Goal: Information Seeking & Learning: Learn about a topic

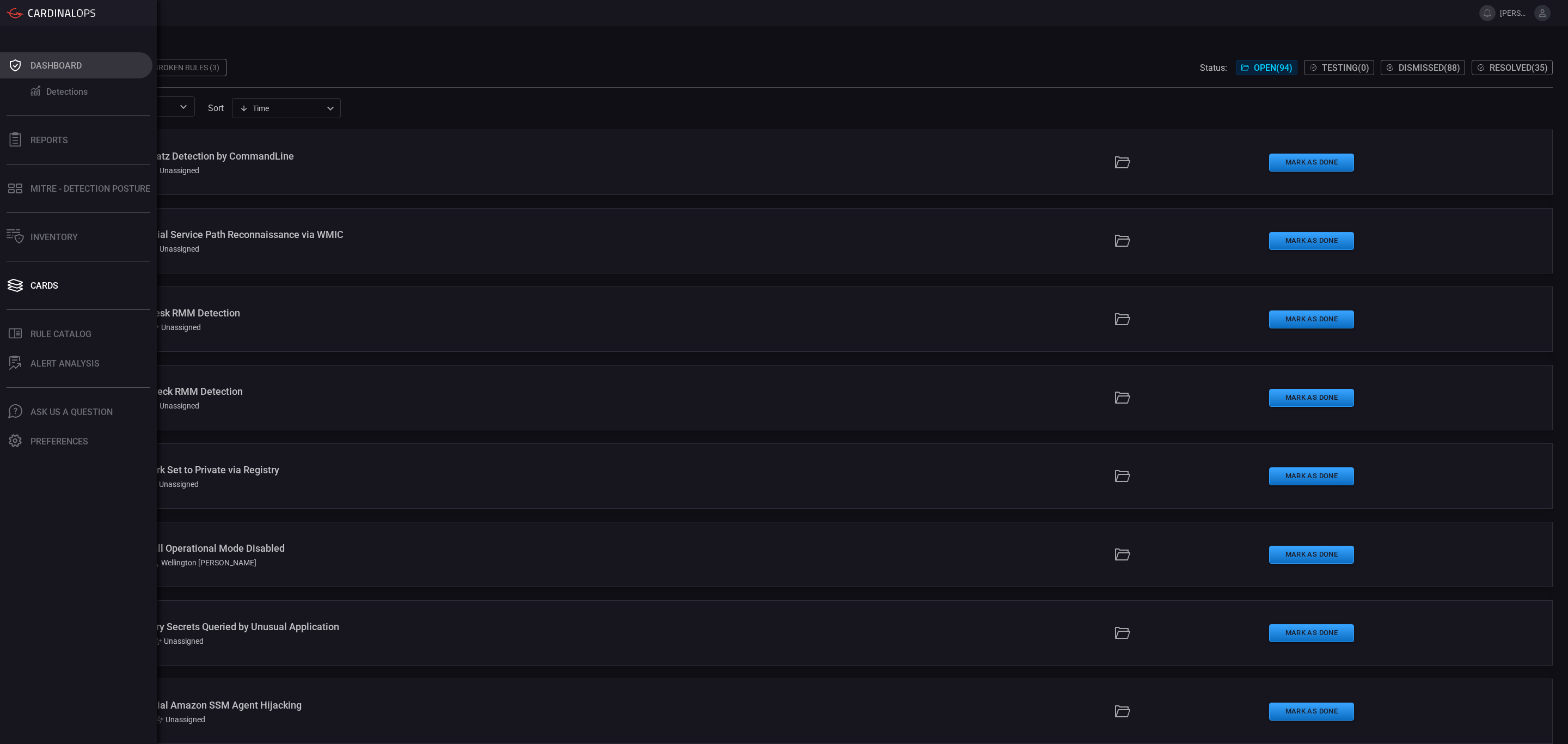
click at [20, 65] on icon at bounding box center [15, 65] width 11 height 12
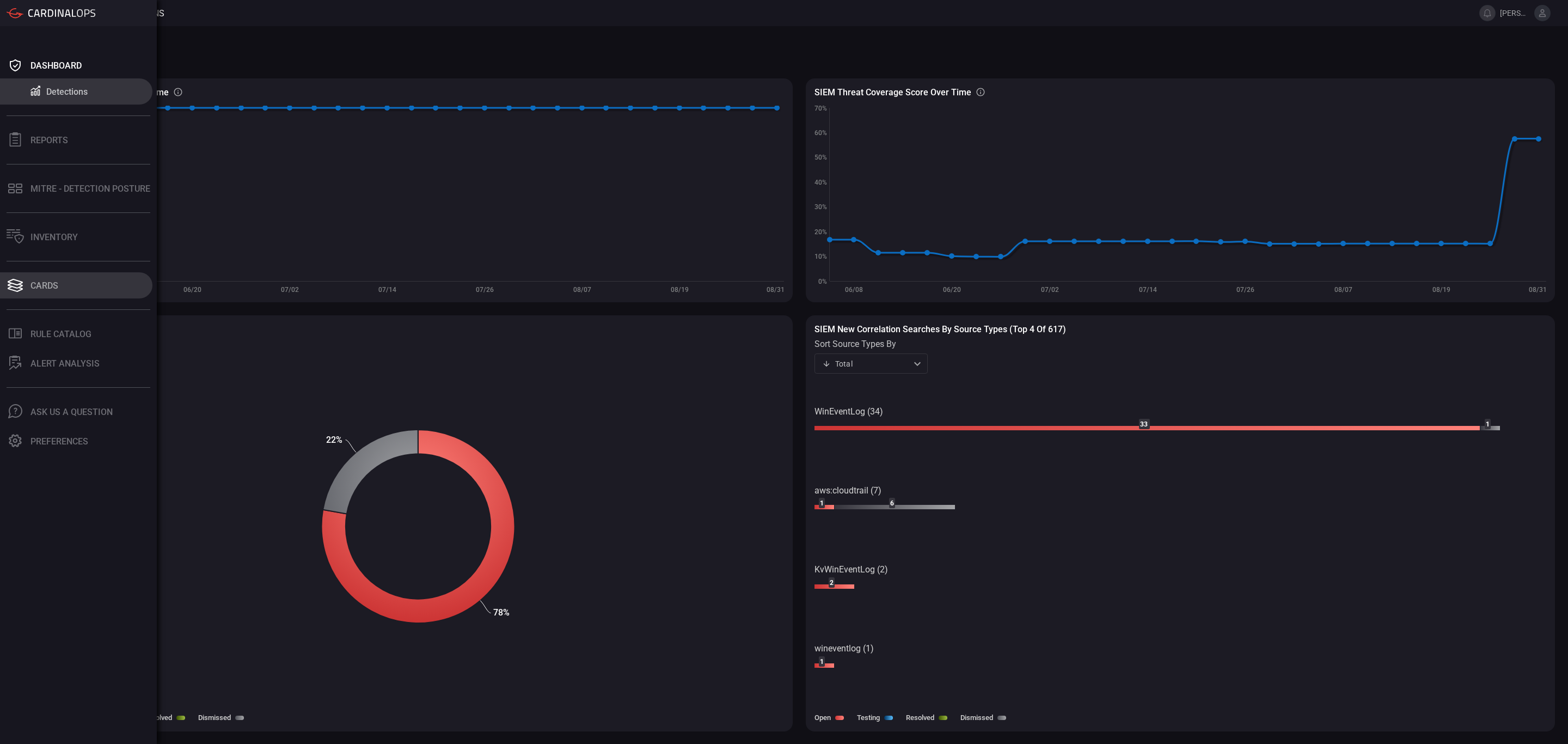
click at [48, 278] on button "Cards" at bounding box center [76, 285] width 152 height 26
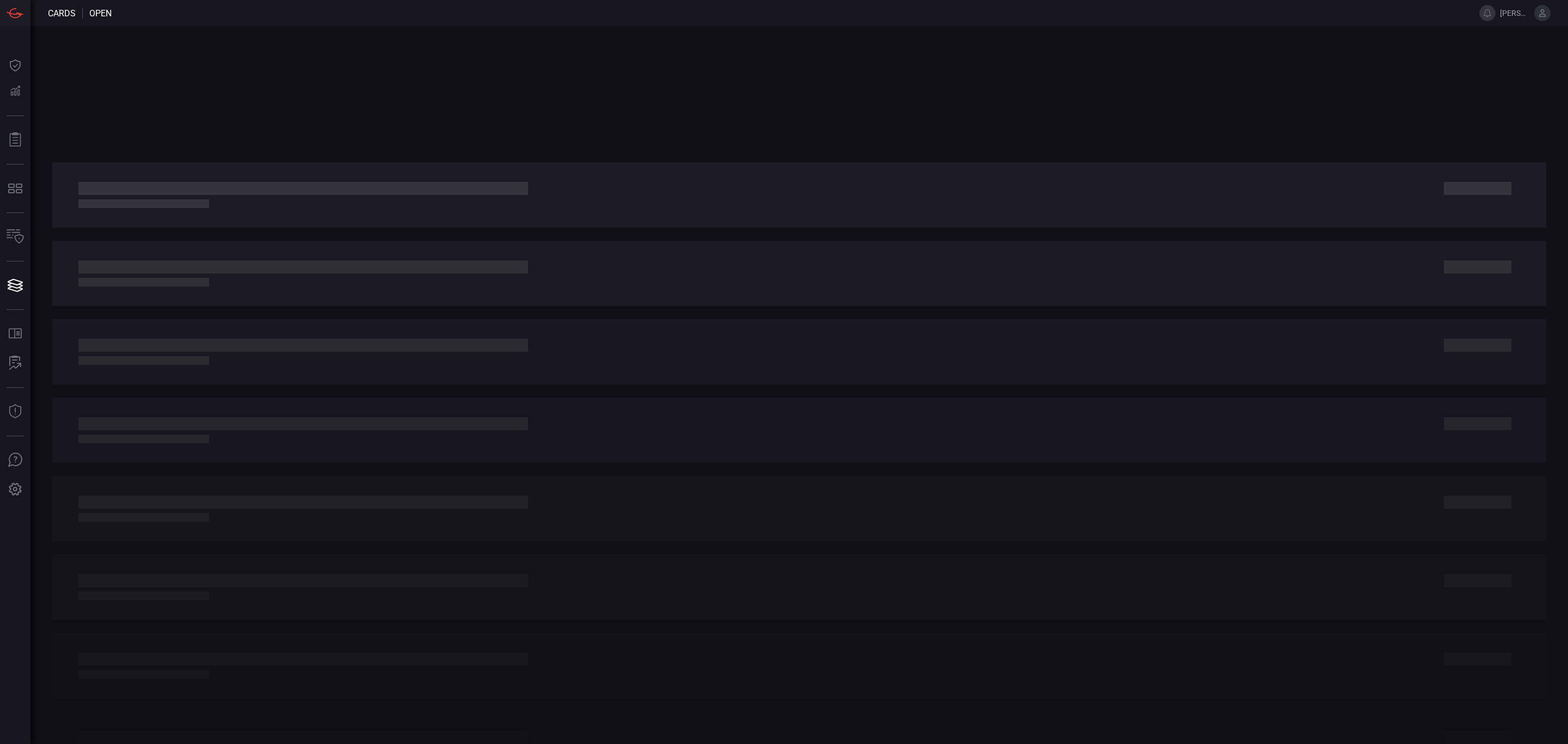
click at [1057, 292] on div at bounding box center [799, 273] width 1494 height 65
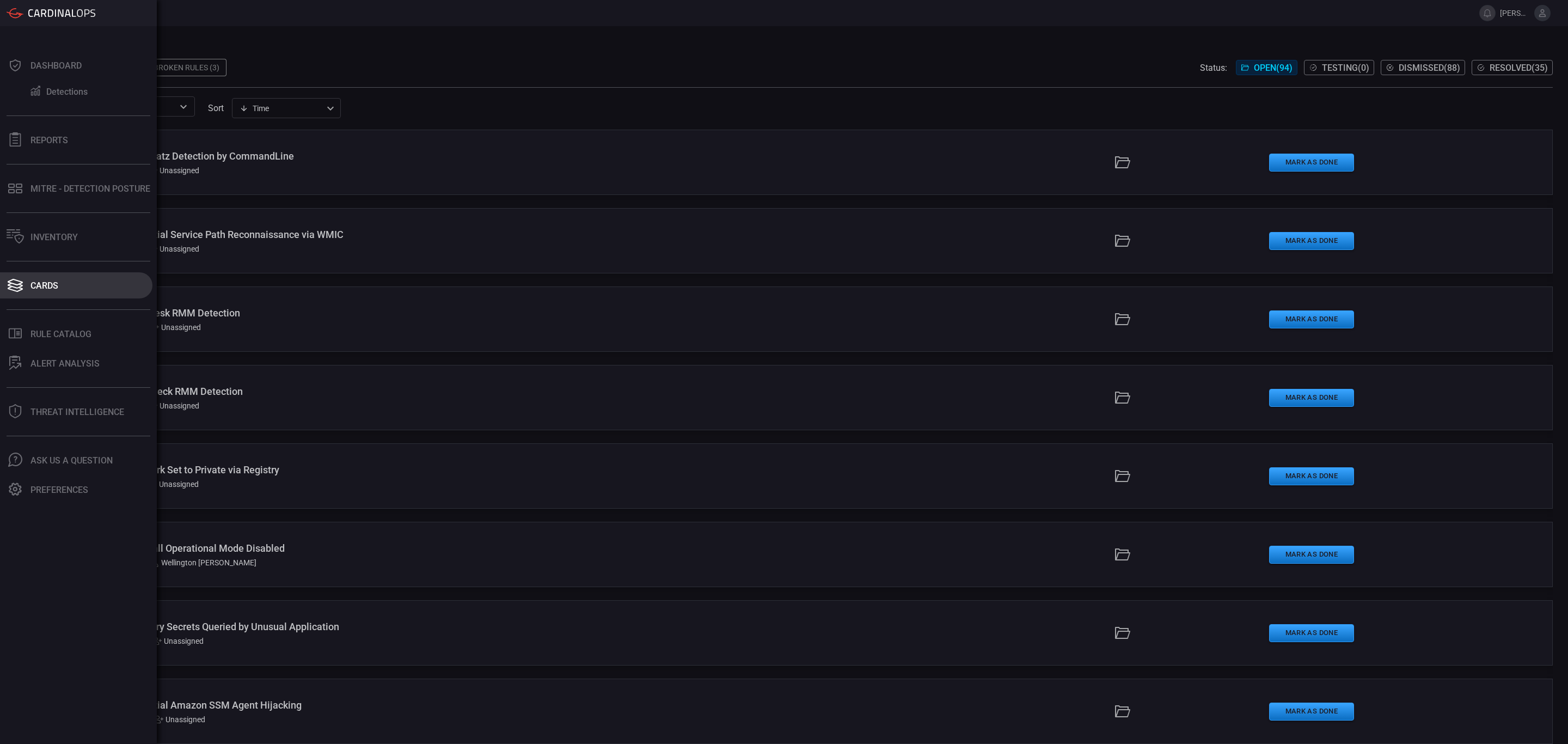
click at [51, 286] on div "Cards" at bounding box center [44, 286] width 28 height 10
click at [72, 96] on div "Detections" at bounding box center [67, 91] width 41 height 10
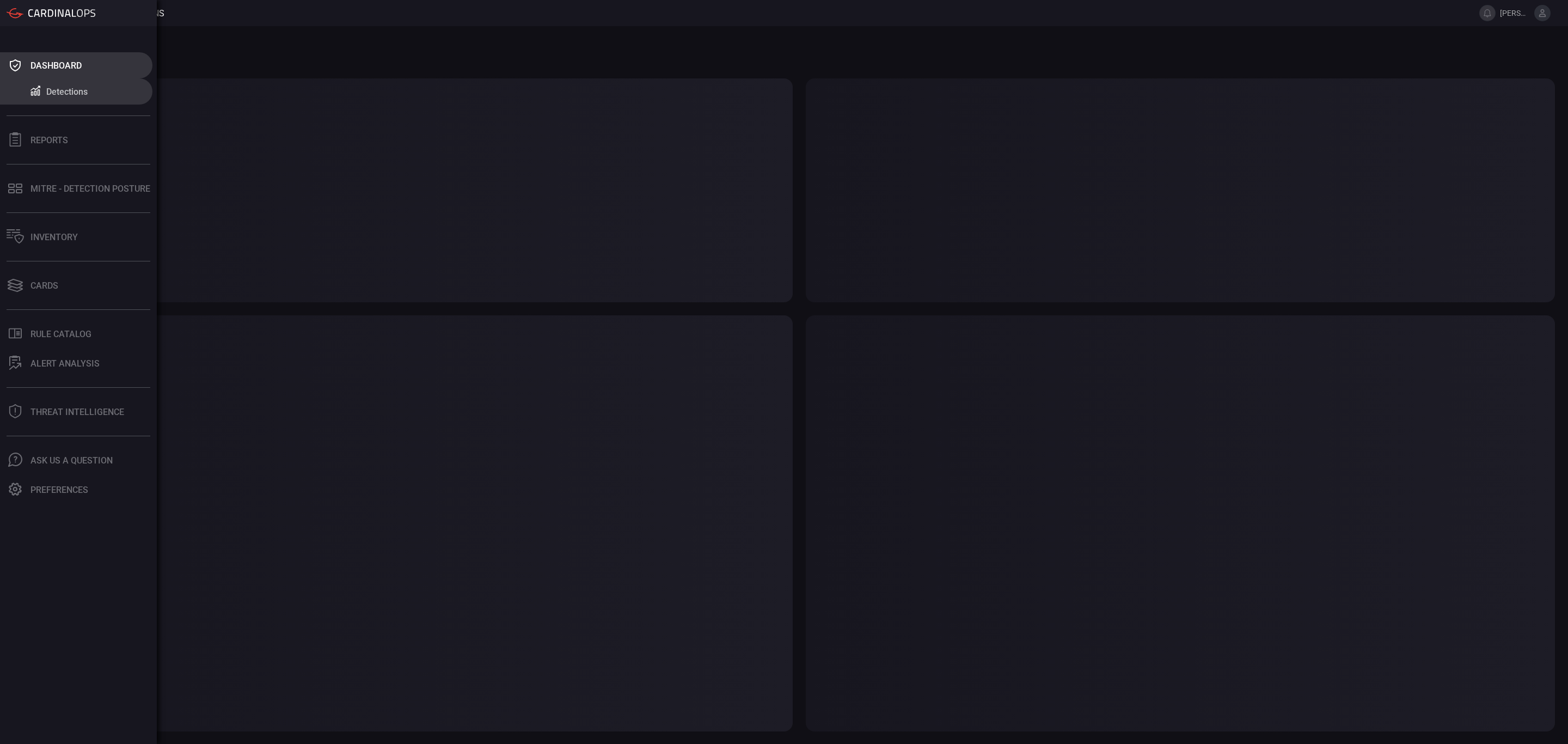
click at [20, 68] on icon at bounding box center [15, 65] width 18 height 15
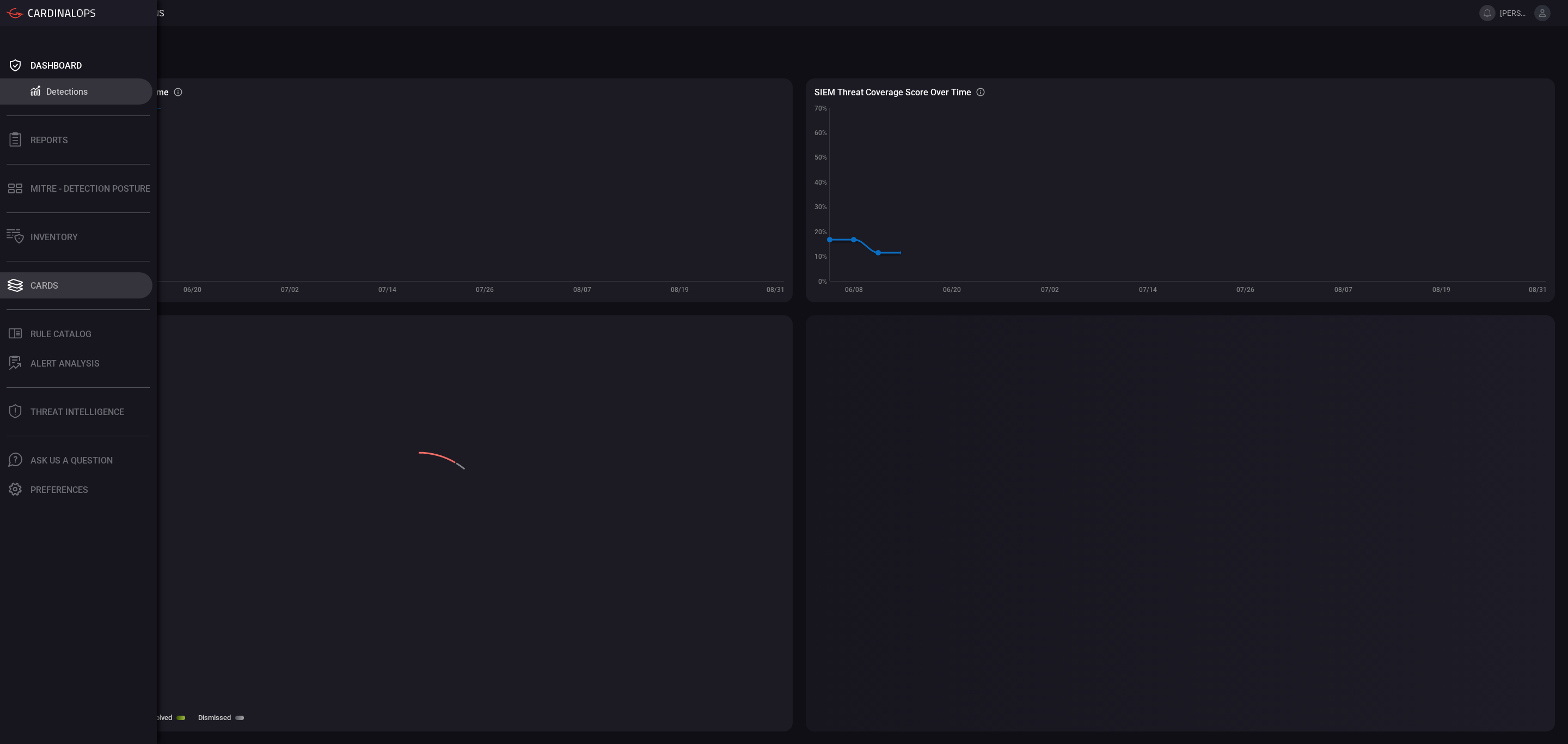
click at [44, 292] on button "Cards" at bounding box center [76, 285] width 152 height 26
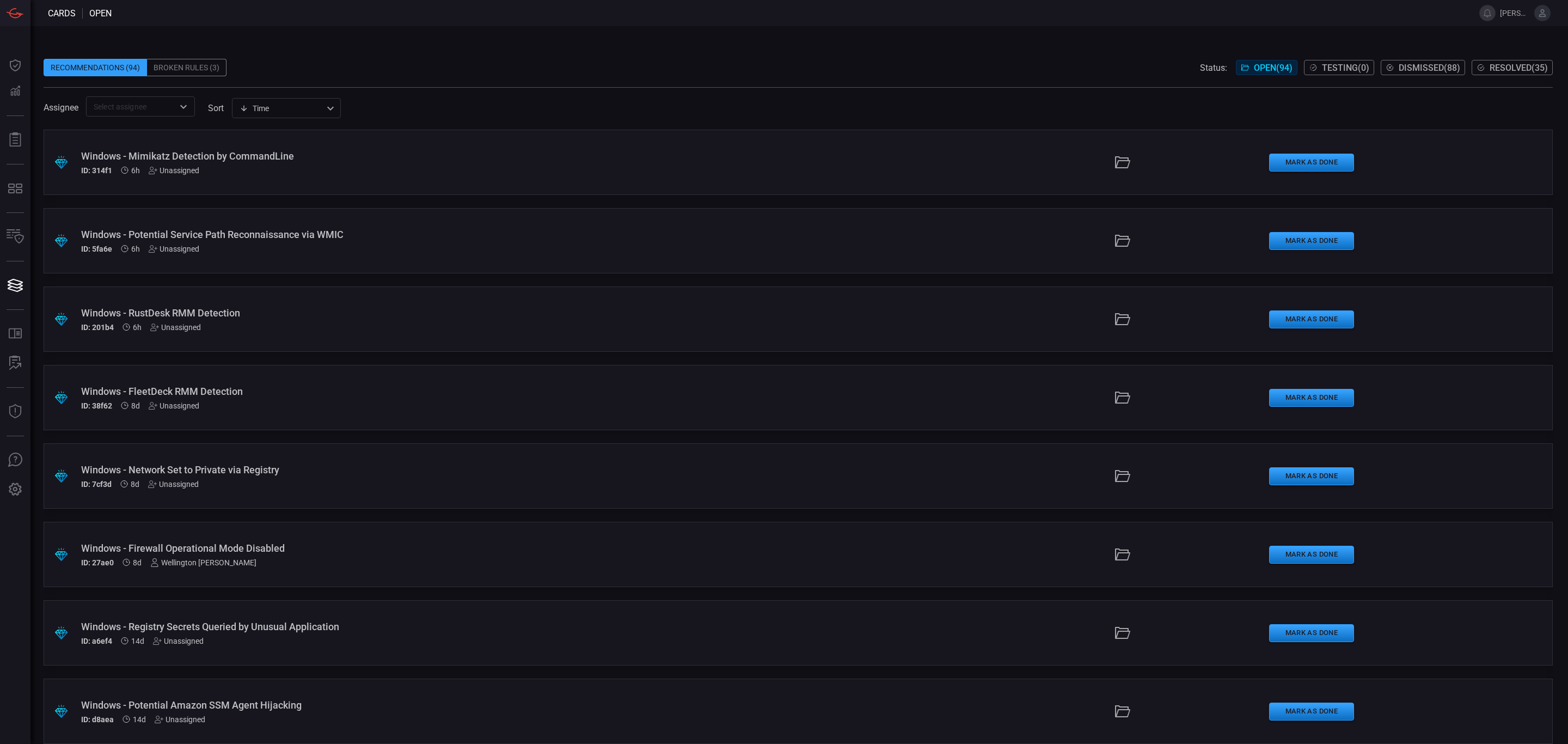
click at [127, 110] on input "text" at bounding box center [131, 107] width 85 height 13
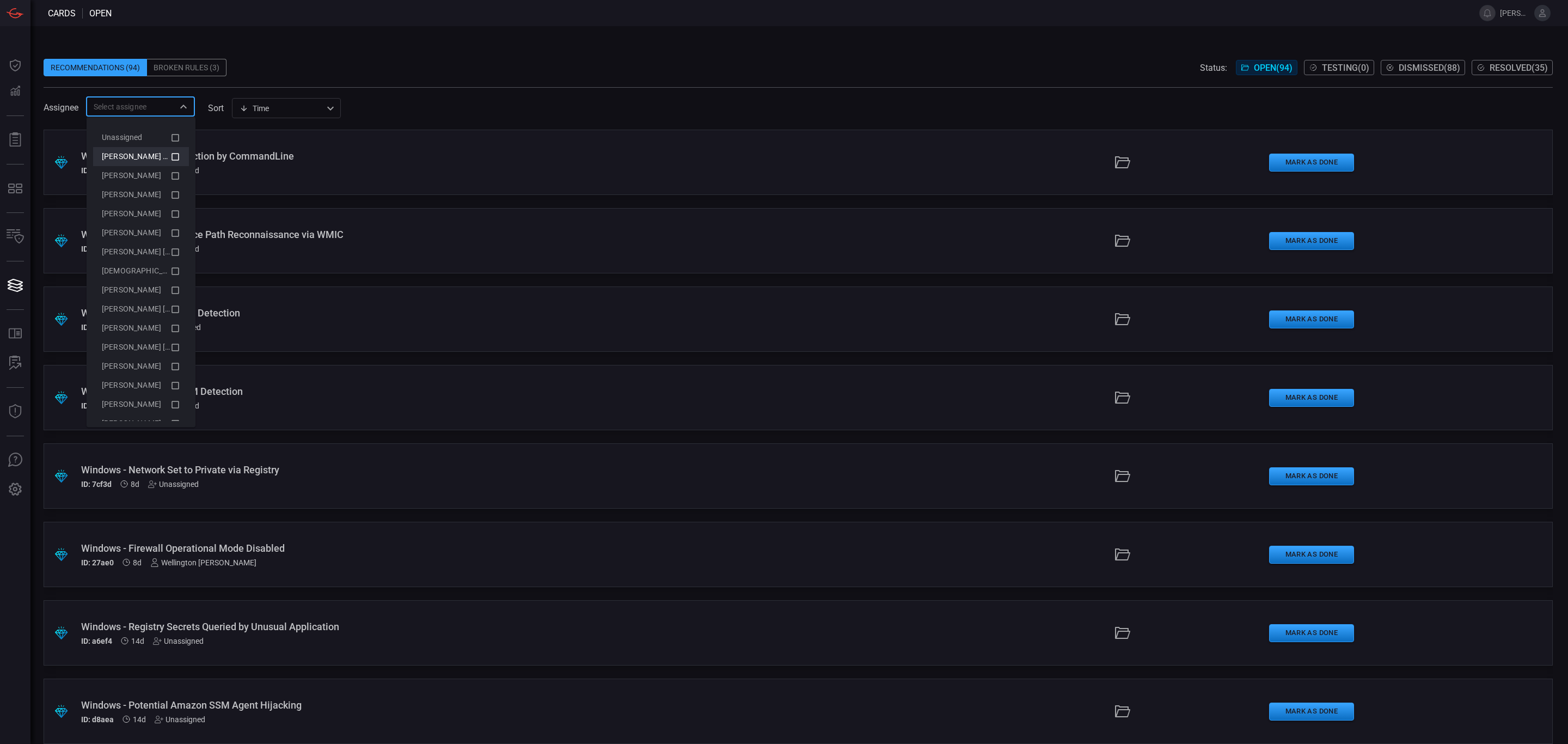
click at [129, 152] on span "[PERSON_NAME] (Myself)" at bounding box center [146, 156] width 89 height 9
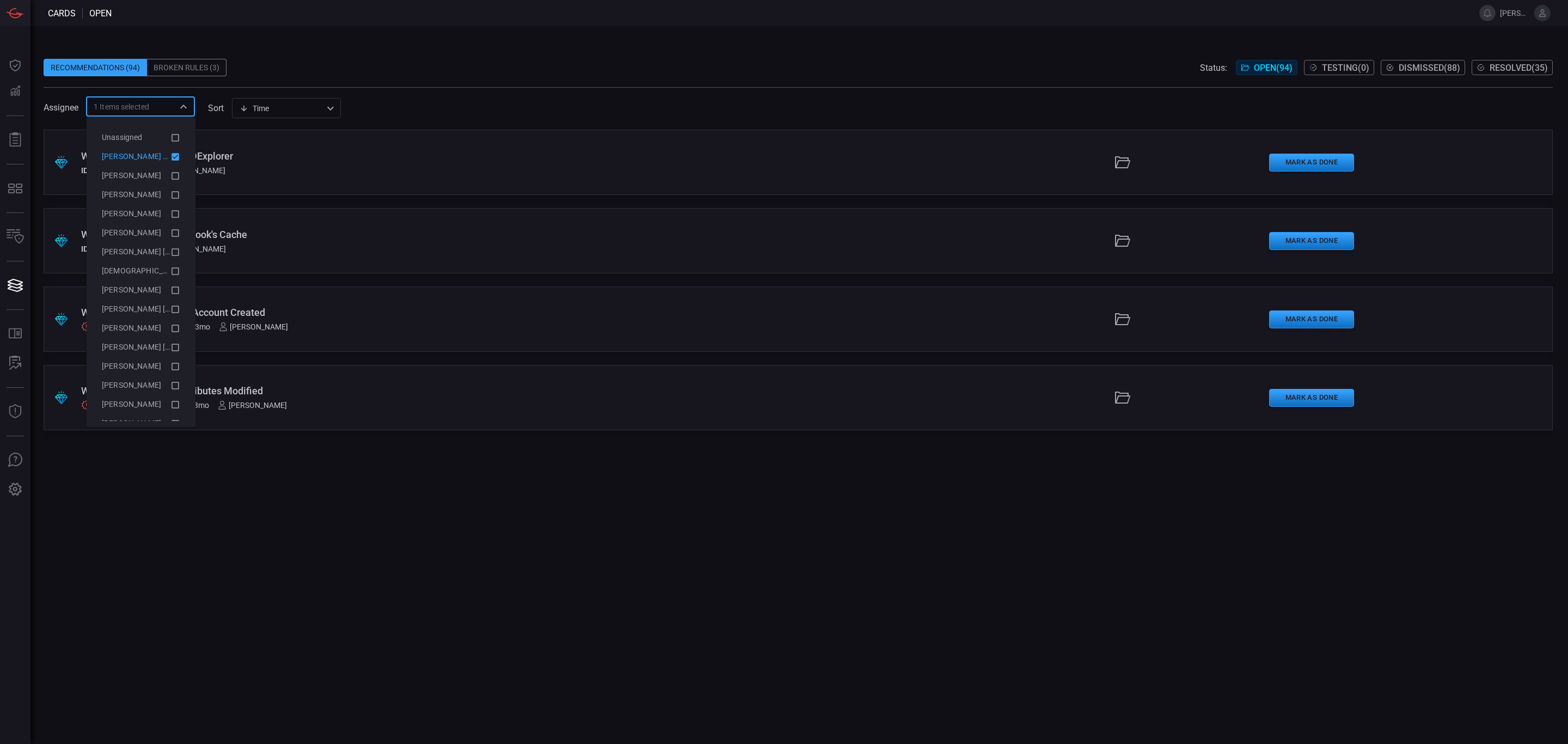
click at [350, 538] on div ".suggested_cards_icon{fill:url(#suggested_cards_icon);} Windows - Detection of …" at bounding box center [798, 437] width 1509 height 614
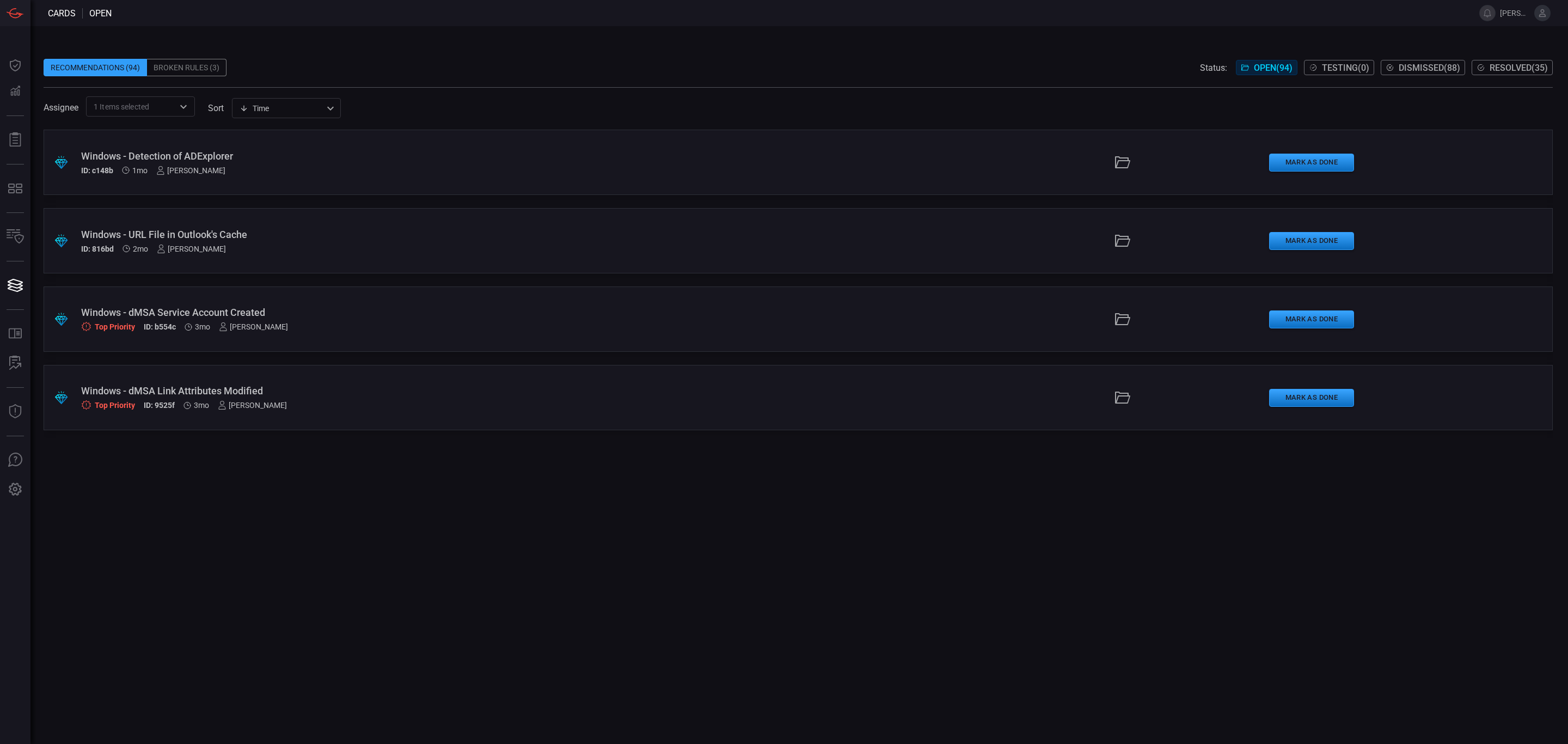
click at [227, 155] on div "Windows - Detection of ADExplorer" at bounding box center [384, 156] width 607 height 12
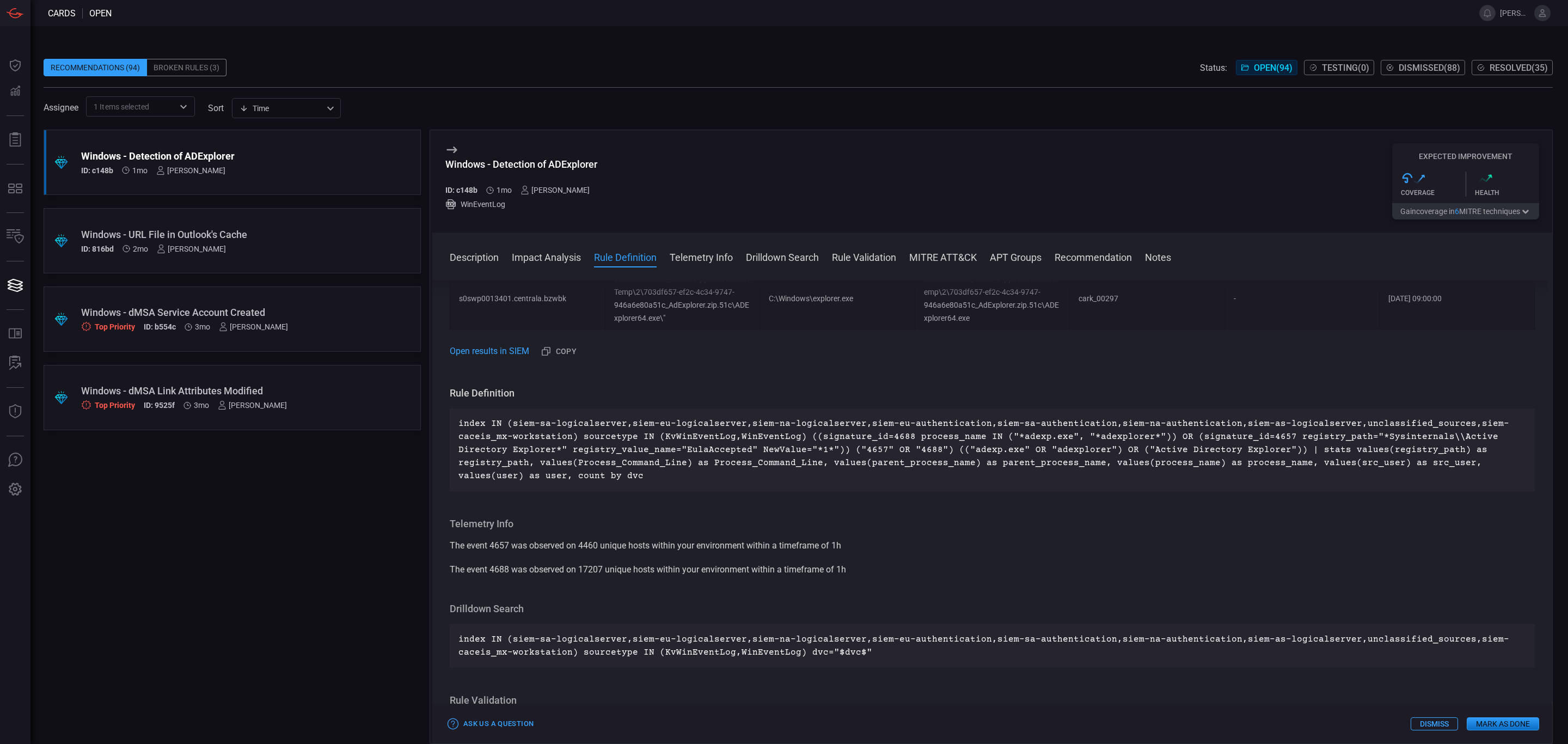
scroll to position [490, 0]
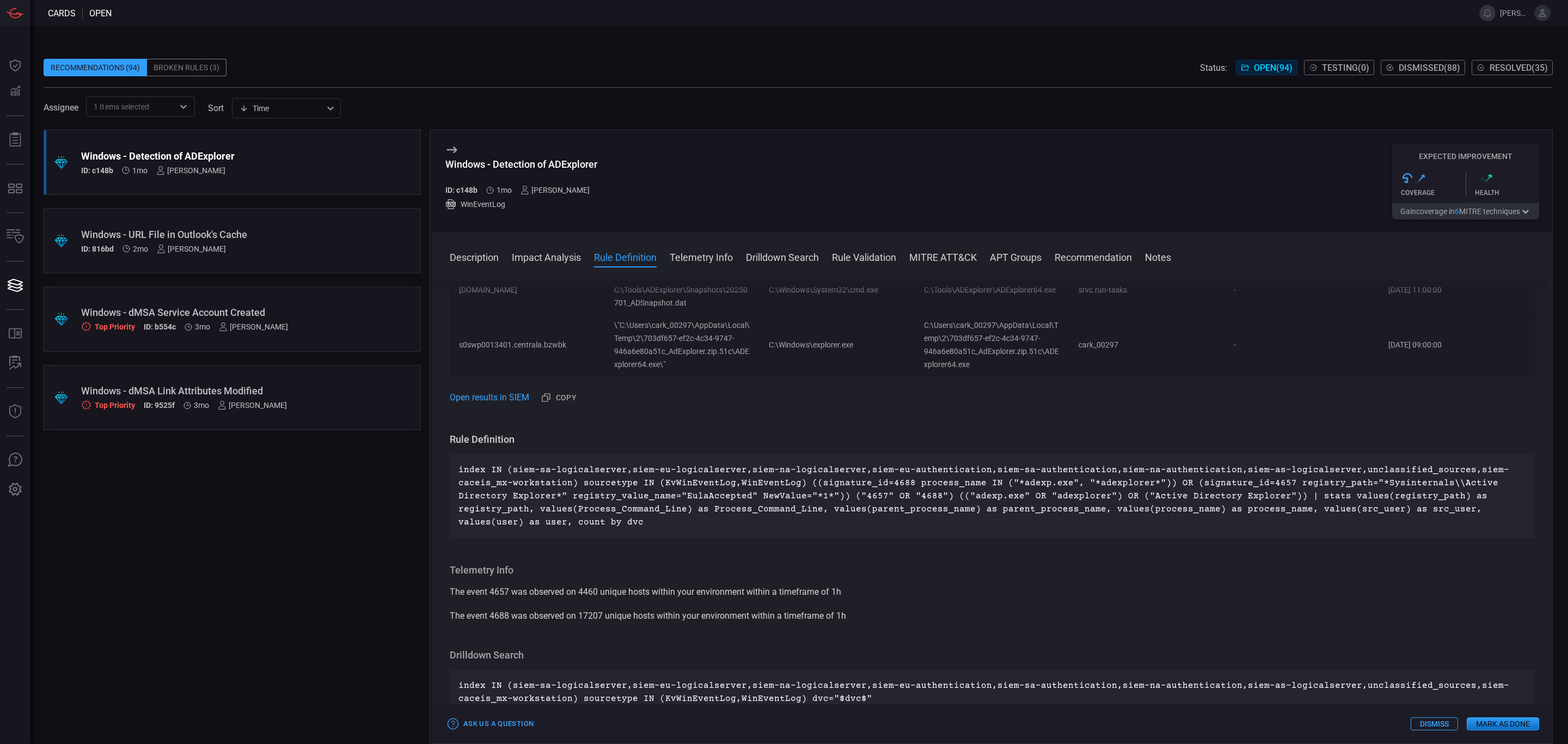
drag, startPoint x: 519, startPoint y: 513, endPoint x: 583, endPoint y: 418, distance: 114.5
click at [525, 508] on p "index IN (siem-sa-logicalserver,siem-eu-logicalserver,siem-na-logicalserver,sie…" at bounding box center [992, 496] width 1068 height 65
click at [572, 389] on button "Copy" at bounding box center [559, 398] width 44 height 18
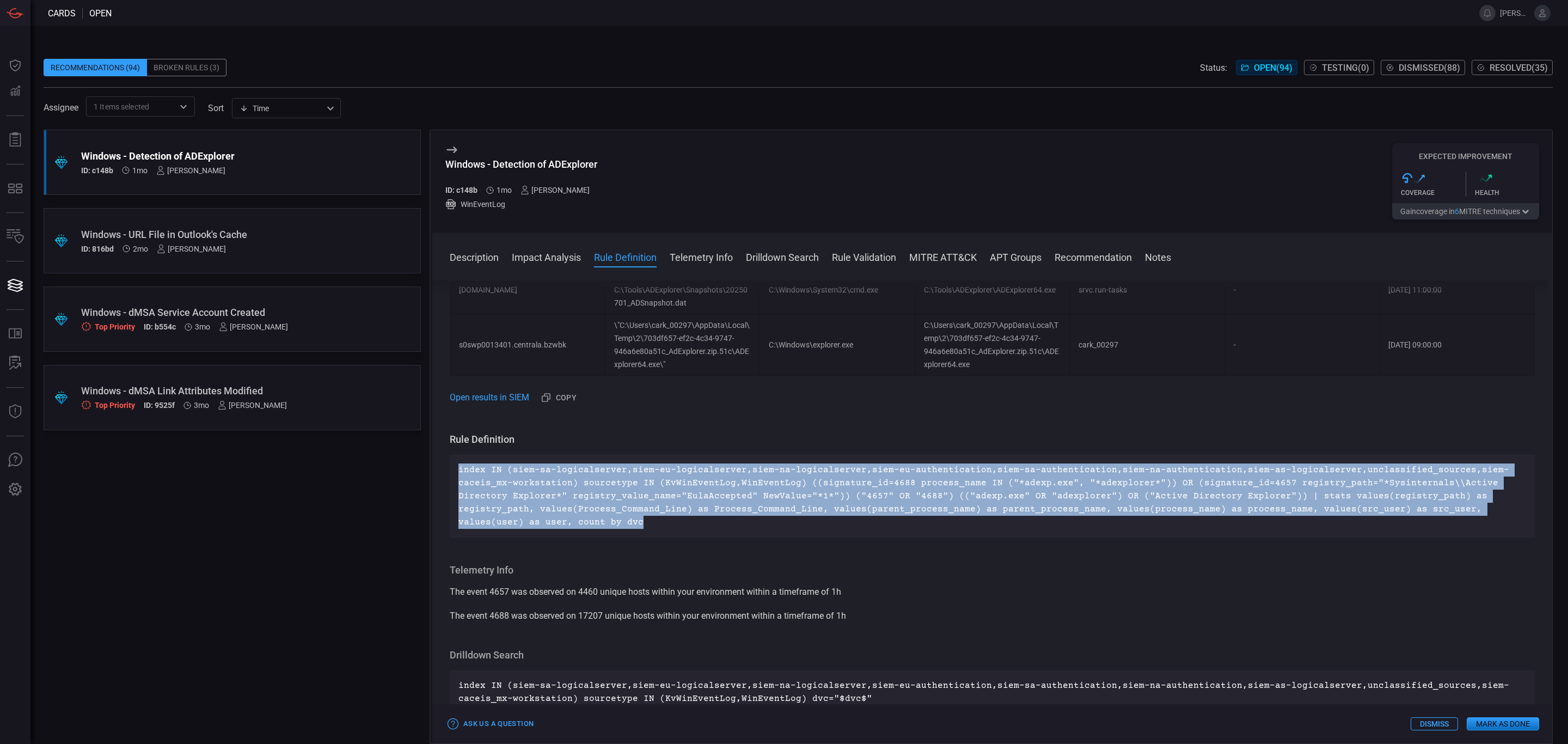
drag, startPoint x: 518, startPoint y: 519, endPoint x: 455, endPoint y: 456, distance: 89.1
click at [455, 456] on div "index IN (siem-sa-logicalserver,siem-eu-logicalserver,siem-na-logicalserver,sie…" at bounding box center [992, 496] width 1085 height 83
copy p "index IN (siem-sa-logicalserver,siem-eu-logicalserver,siem-na-logicalserver,sie…"
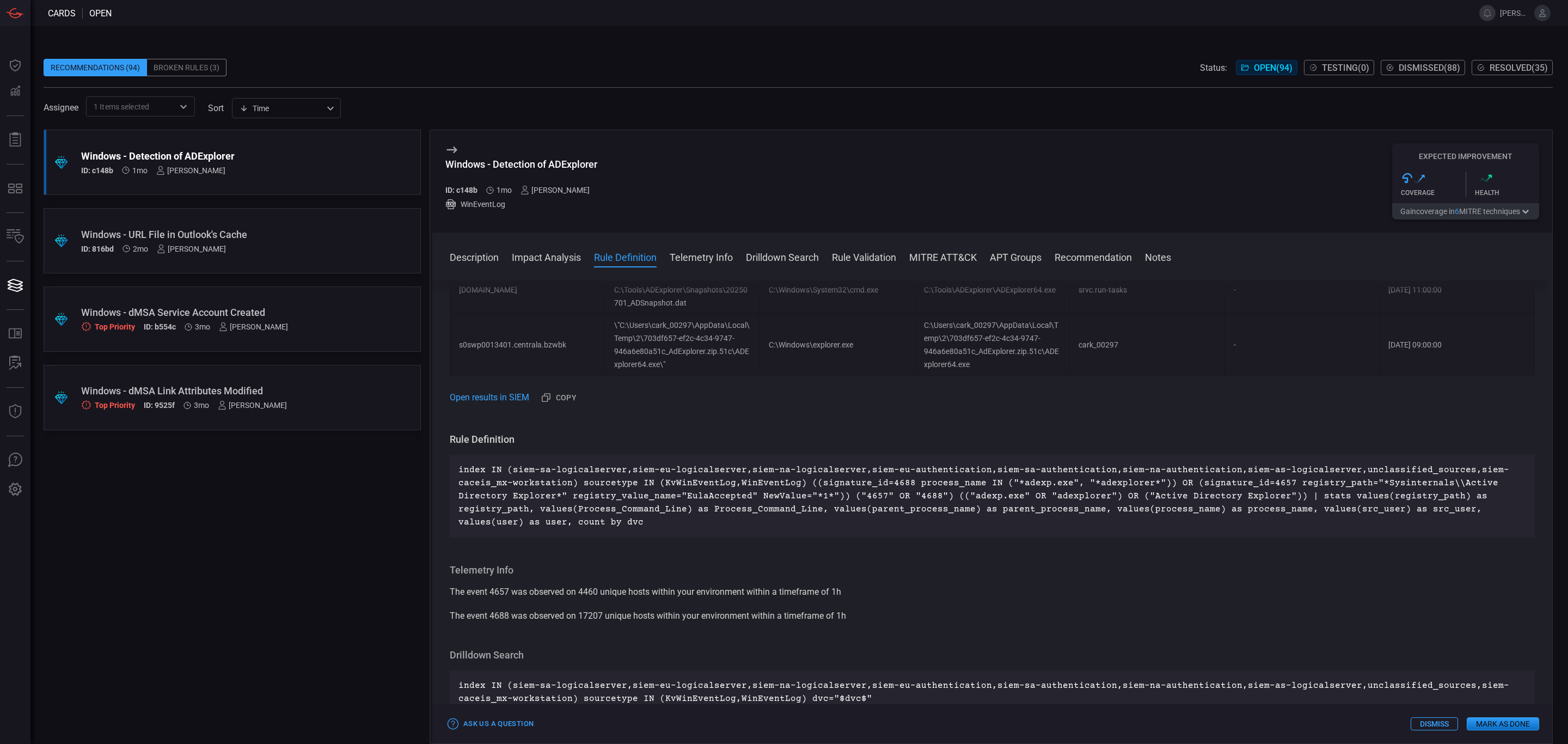
click at [771, 549] on div "Description ADExplorer (Active Directory Explorer) is a legitimate and powerful…" at bounding box center [992, 510] width 1120 height 459
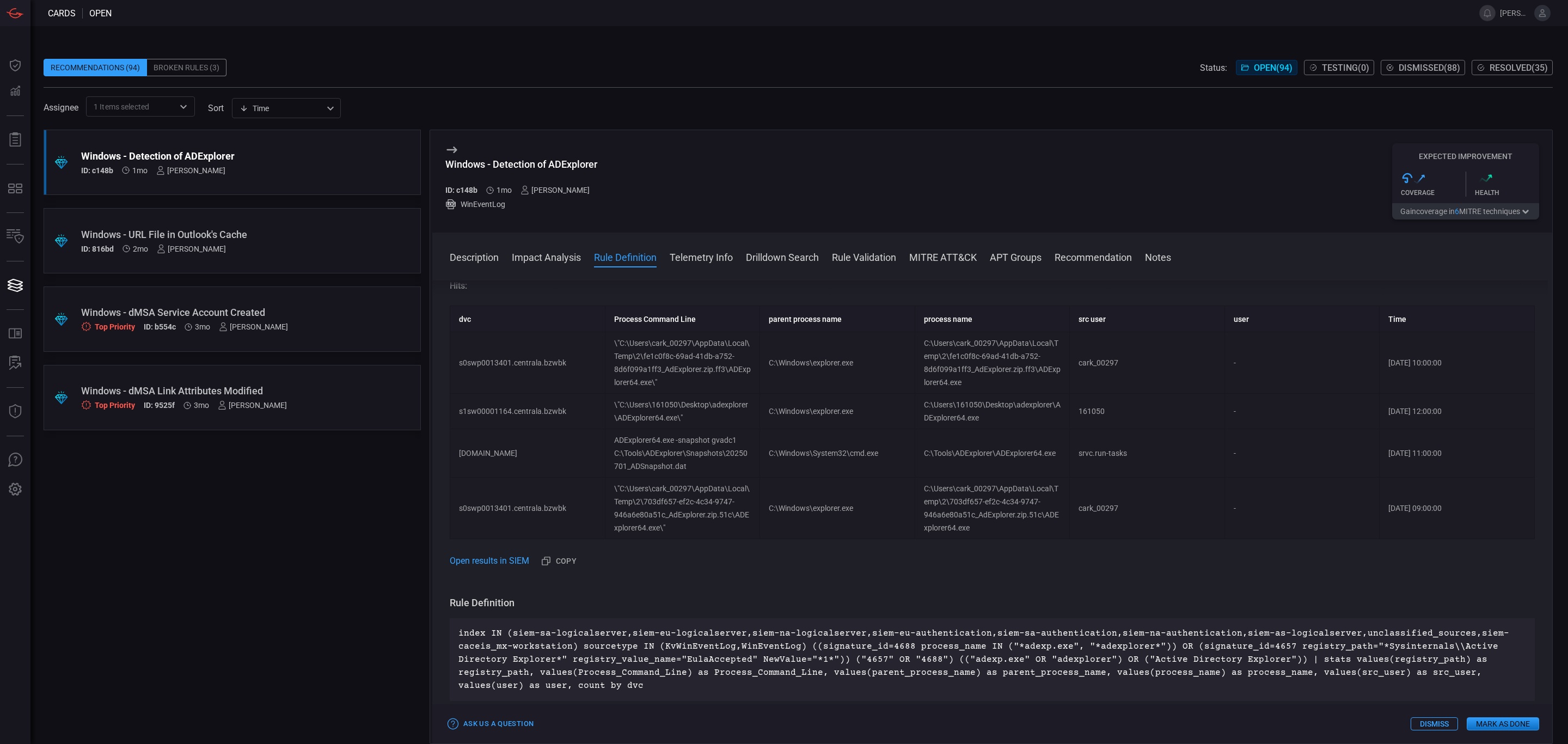
scroll to position [0, 0]
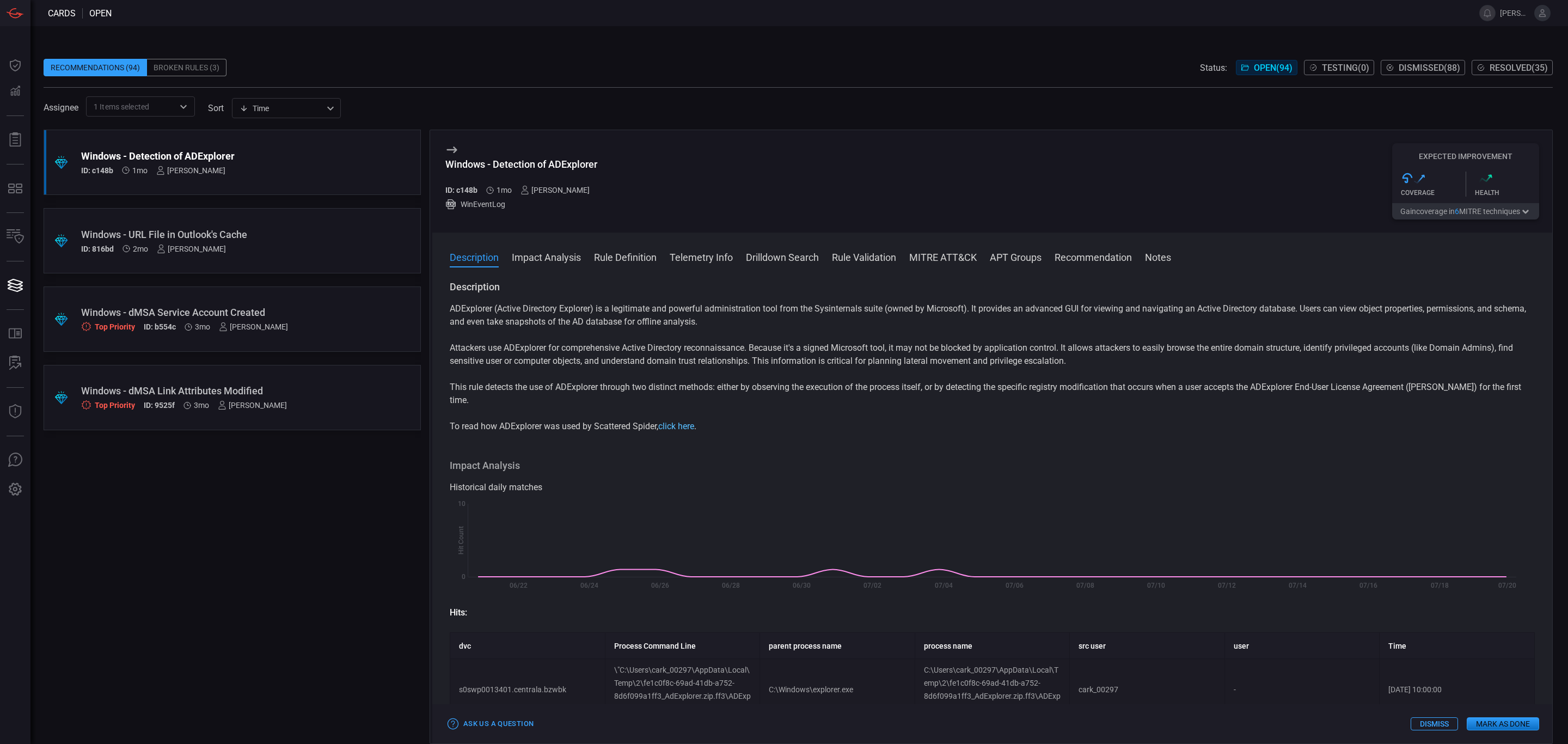
click at [690, 421] on link "click here" at bounding box center [676, 426] width 36 height 10
click at [533, 258] on button "Impact Analysis" at bounding box center [547, 256] width 69 height 13
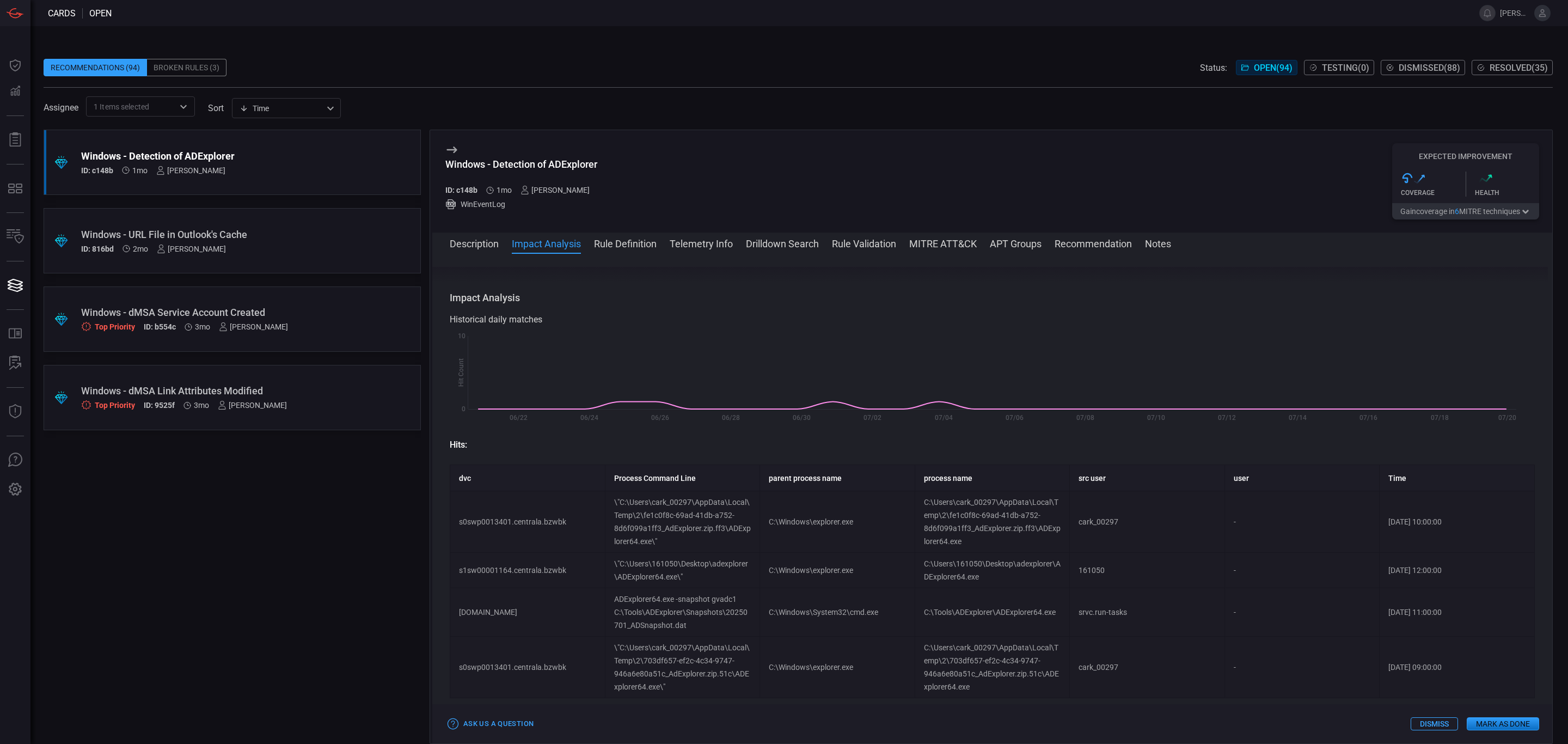
click at [617, 250] on button "Rule Definition" at bounding box center [625, 242] width 63 height 13
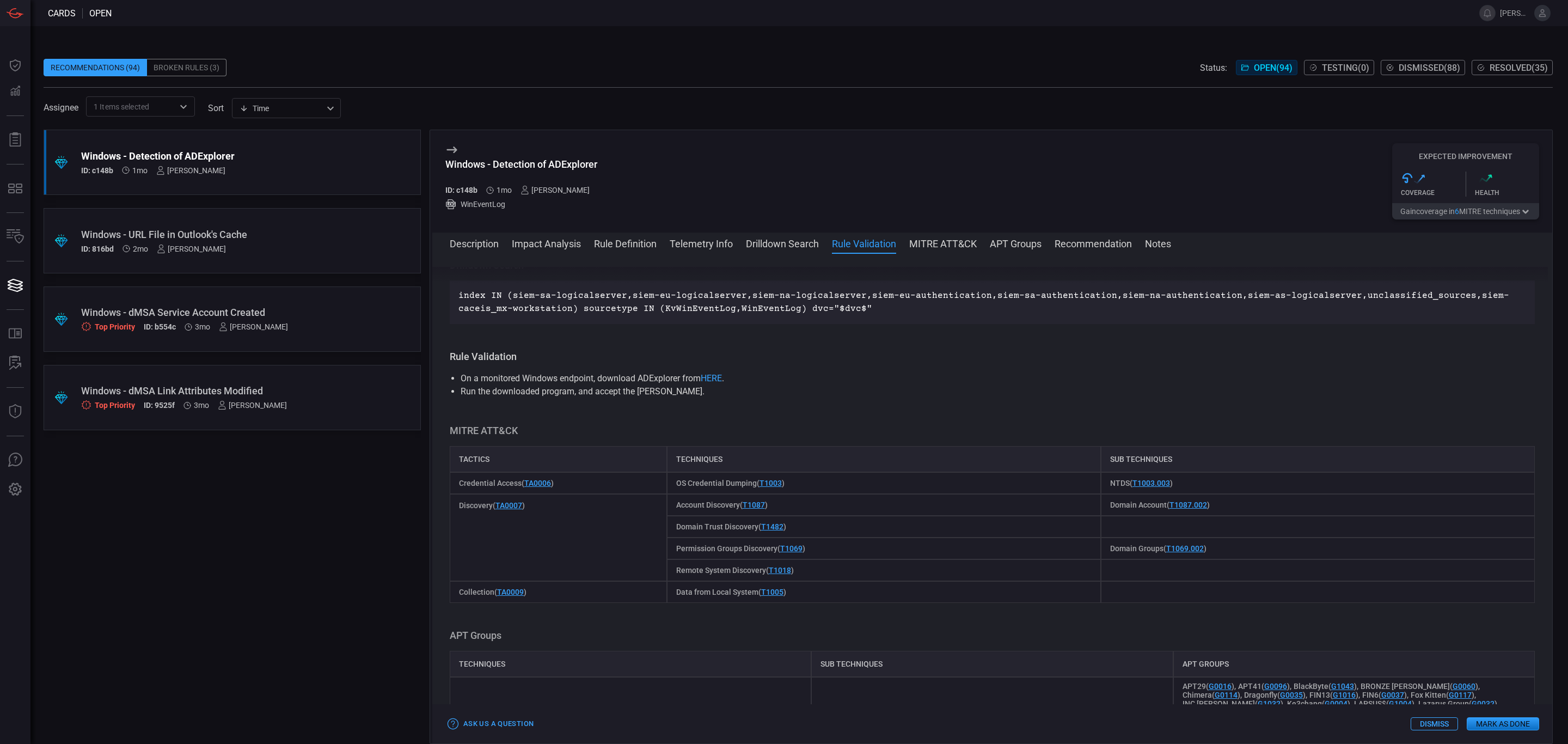
scroll to position [864, 0]
click at [618, 249] on button "Rule Definition" at bounding box center [625, 242] width 63 height 13
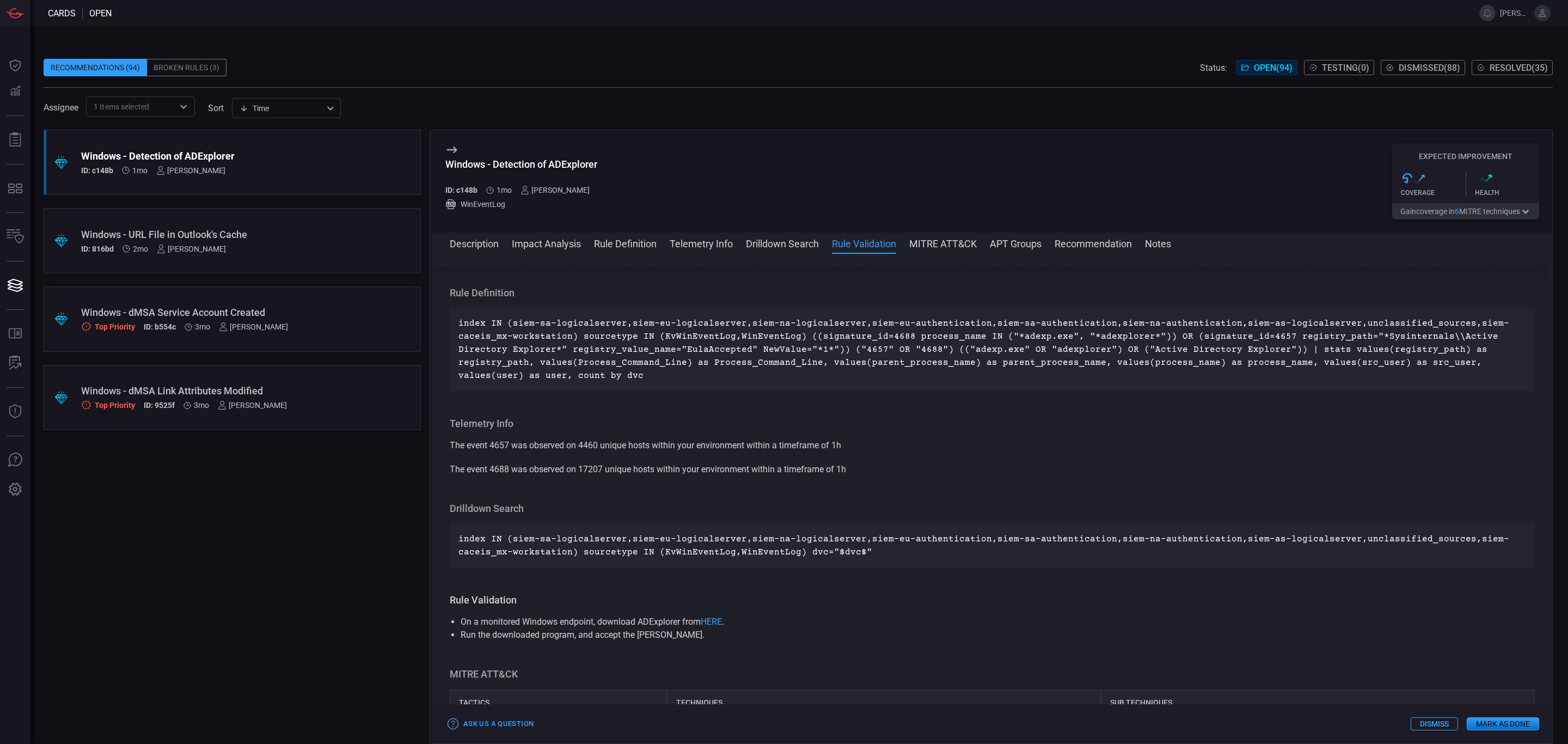
scroll to position [620, 0]
click at [572, 240] on button "Impact Analysis" at bounding box center [547, 242] width 69 height 13
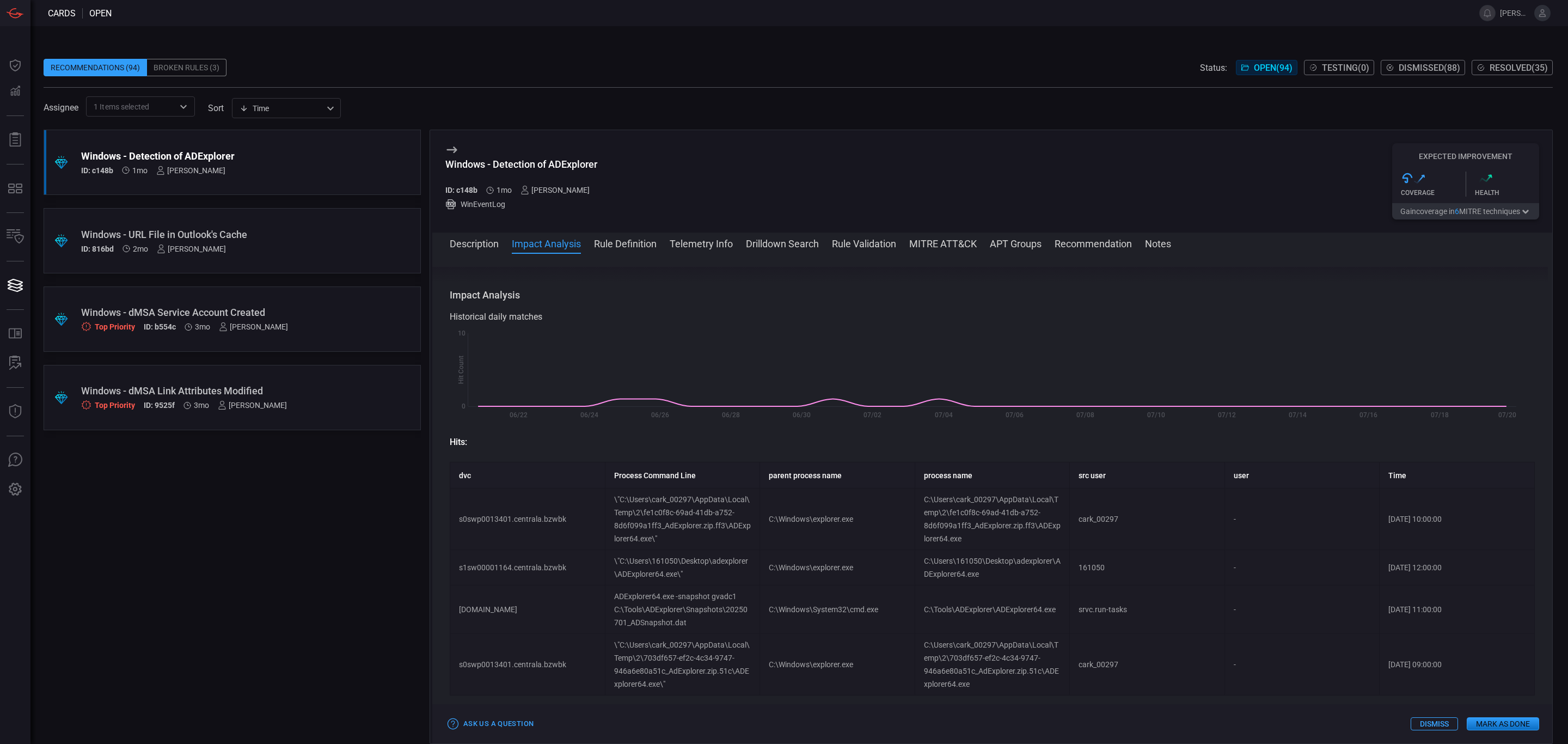
scroll to position [154, 0]
click at [479, 236] on div "Description Impact Analysis Rule Definition Telemetry Info Drilldown Search Rul…" at bounding box center [992, 488] width 1120 height 511
click at [475, 240] on button "Description" at bounding box center [474, 242] width 49 height 13
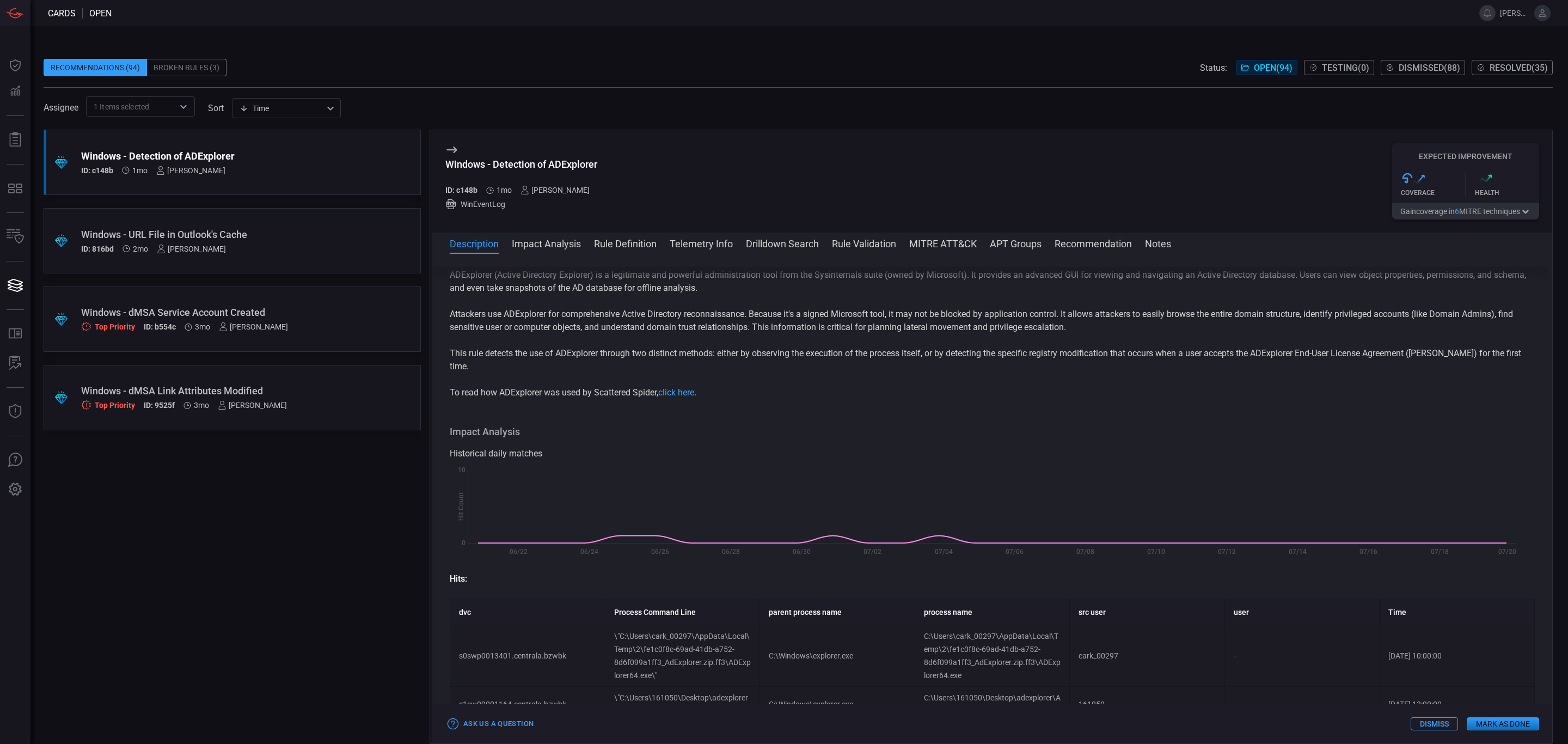
scroll to position [0, 0]
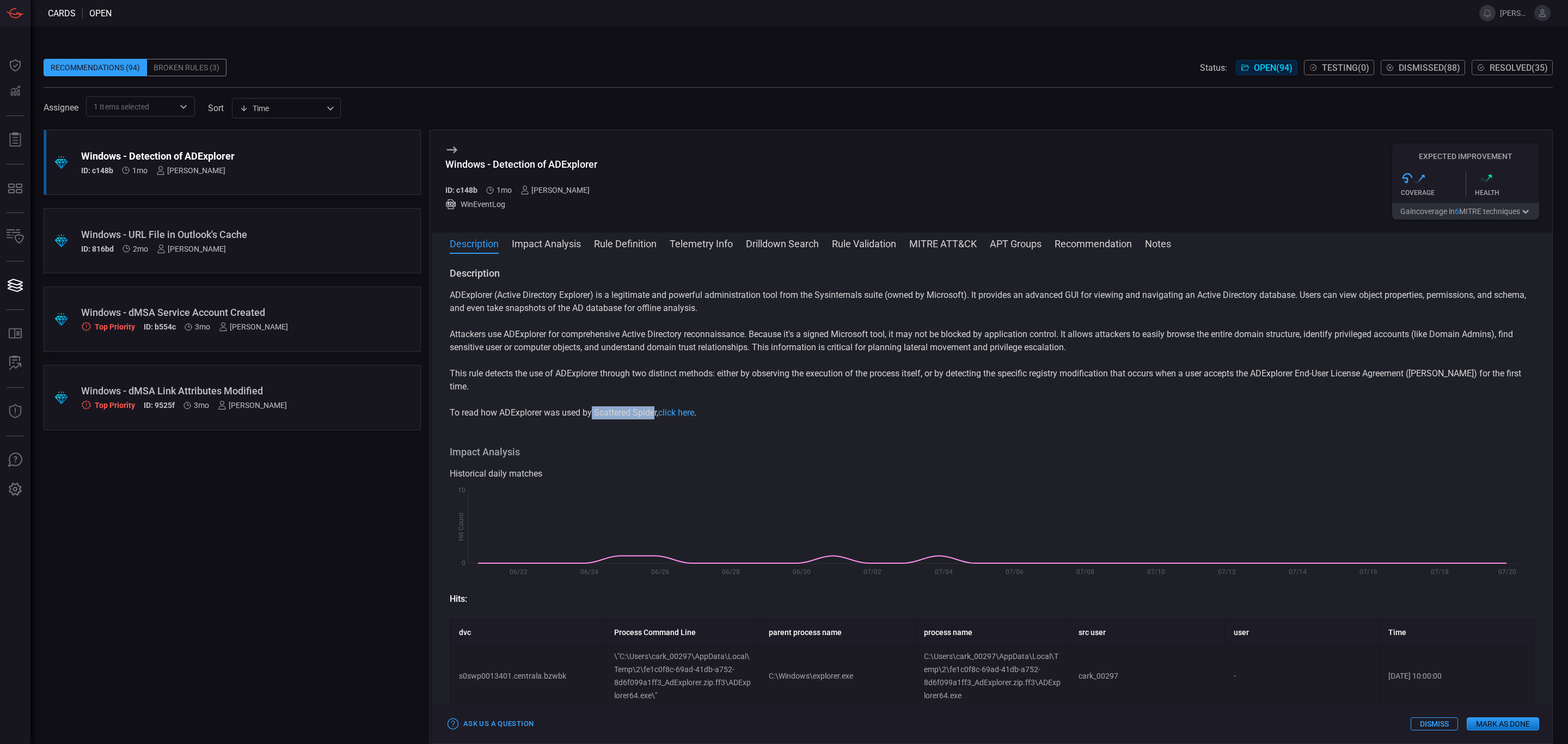
drag, startPoint x: 593, startPoint y: 398, endPoint x: 656, endPoint y: 395, distance: 63.1
click at [656, 406] on p "To read how ADExplorer was used by Scattered Spider, click here ." at bounding box center [992, 412] width 1085 height 13
copy p "Scattered Spide"
click at [569, 250] on button "Impact Analysis" at bounding box center [547, 242] width 69 height 13
click at [1152, 252] on span at bounding box center [992, 258] width 1120 height 18
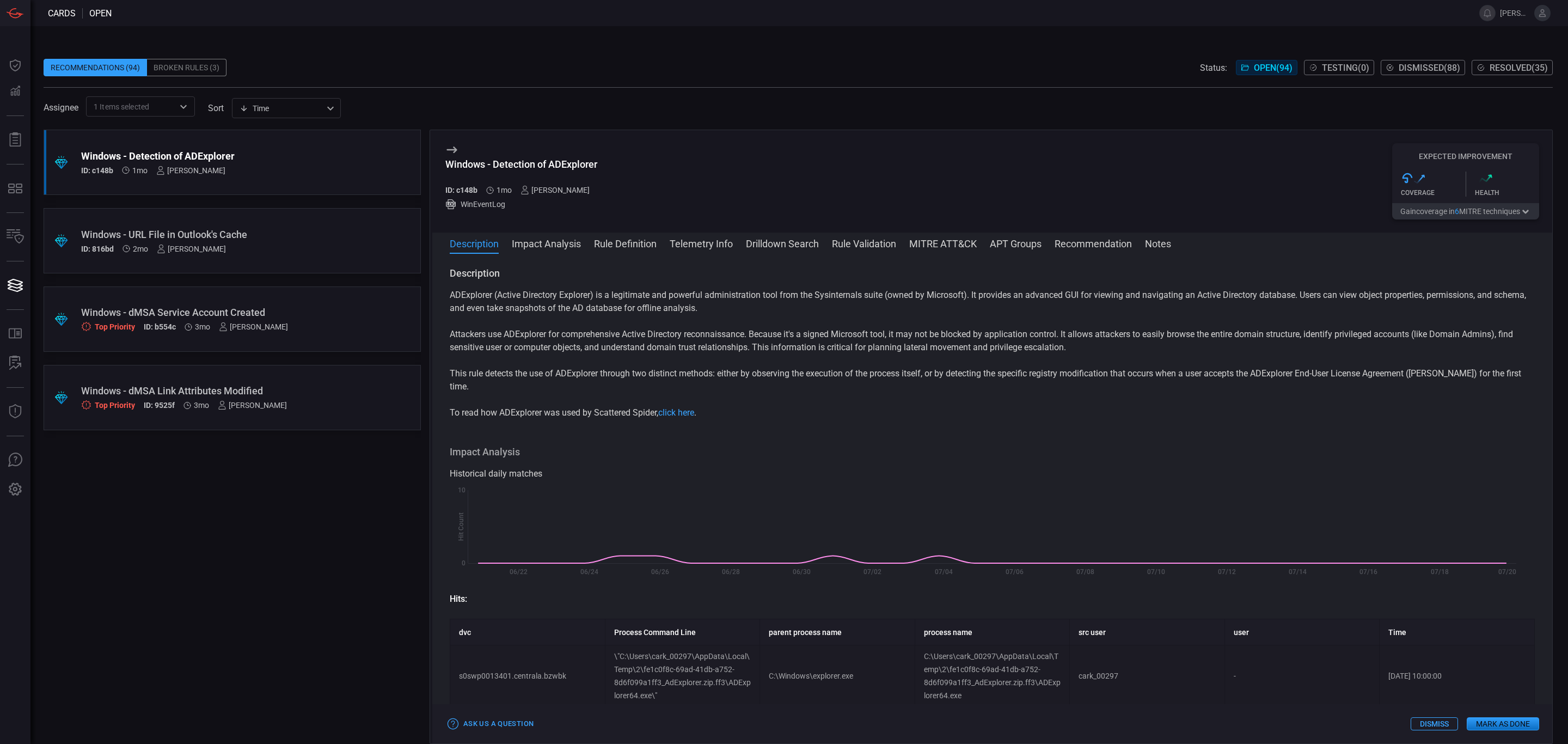
click at [1157, 245] on button "Notes" at bounding box center [1158, 242] width 26 height 13
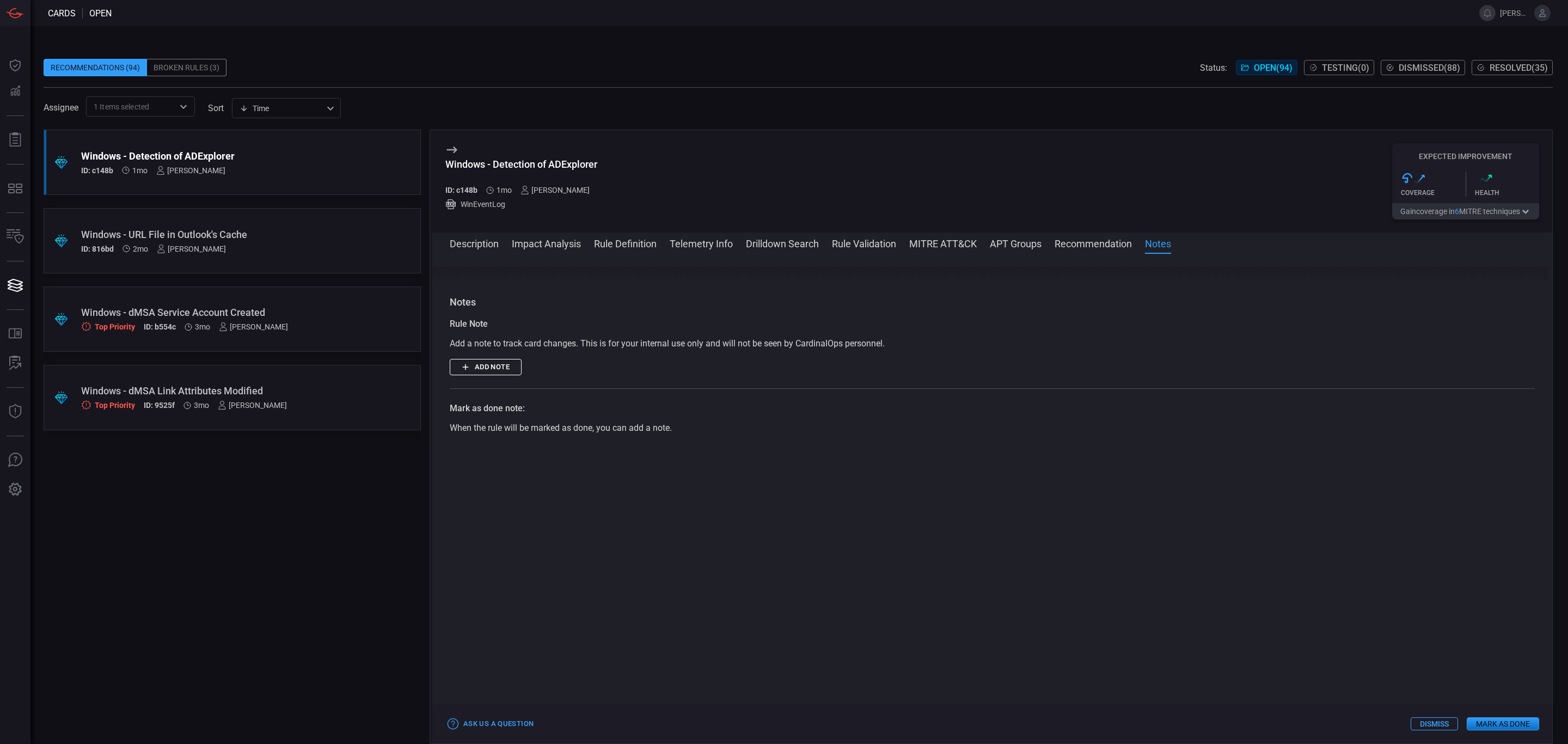
scroll to position [1783, 0]
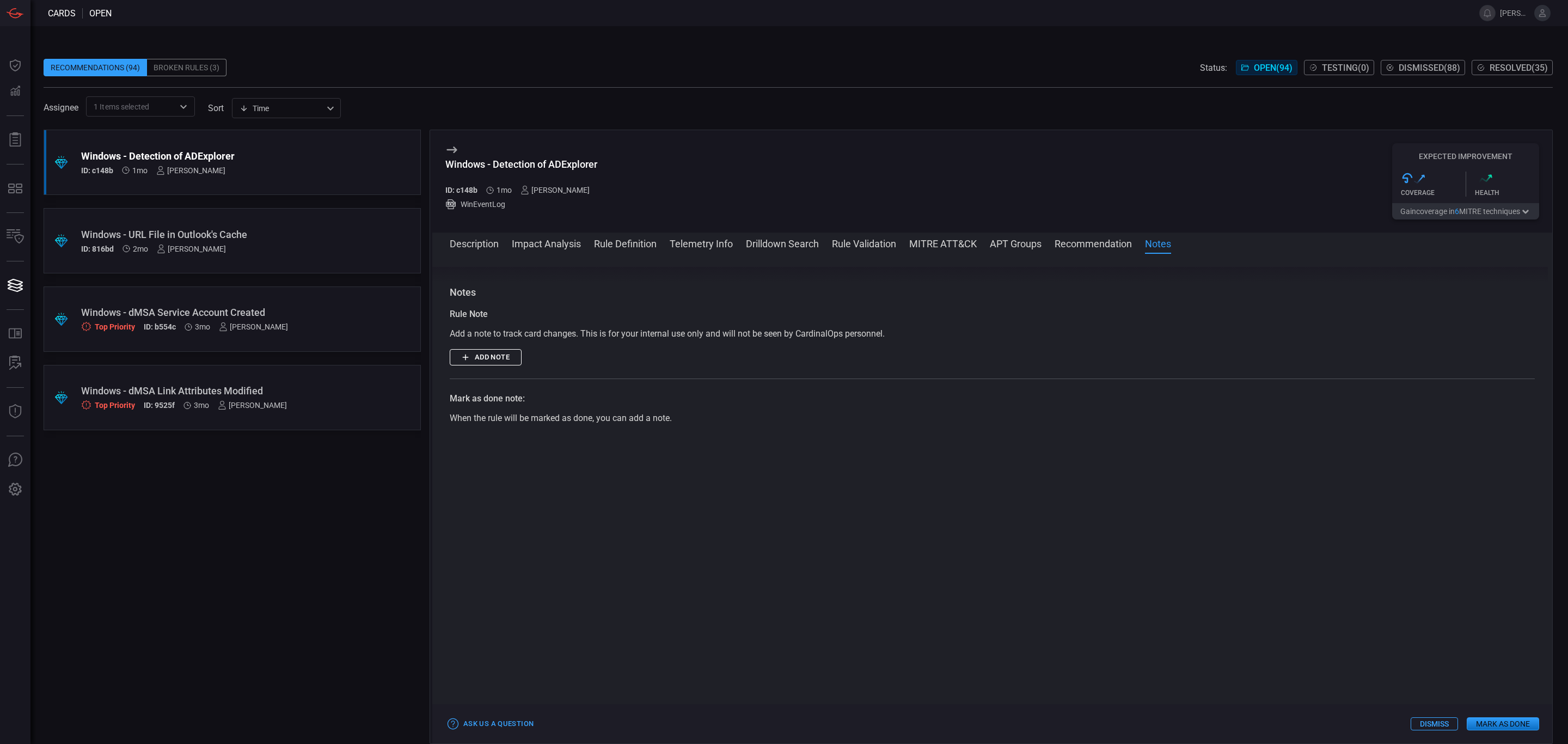
click at [488, 242] on button "Description" at bounding box center [474, 242] width 49 height 13
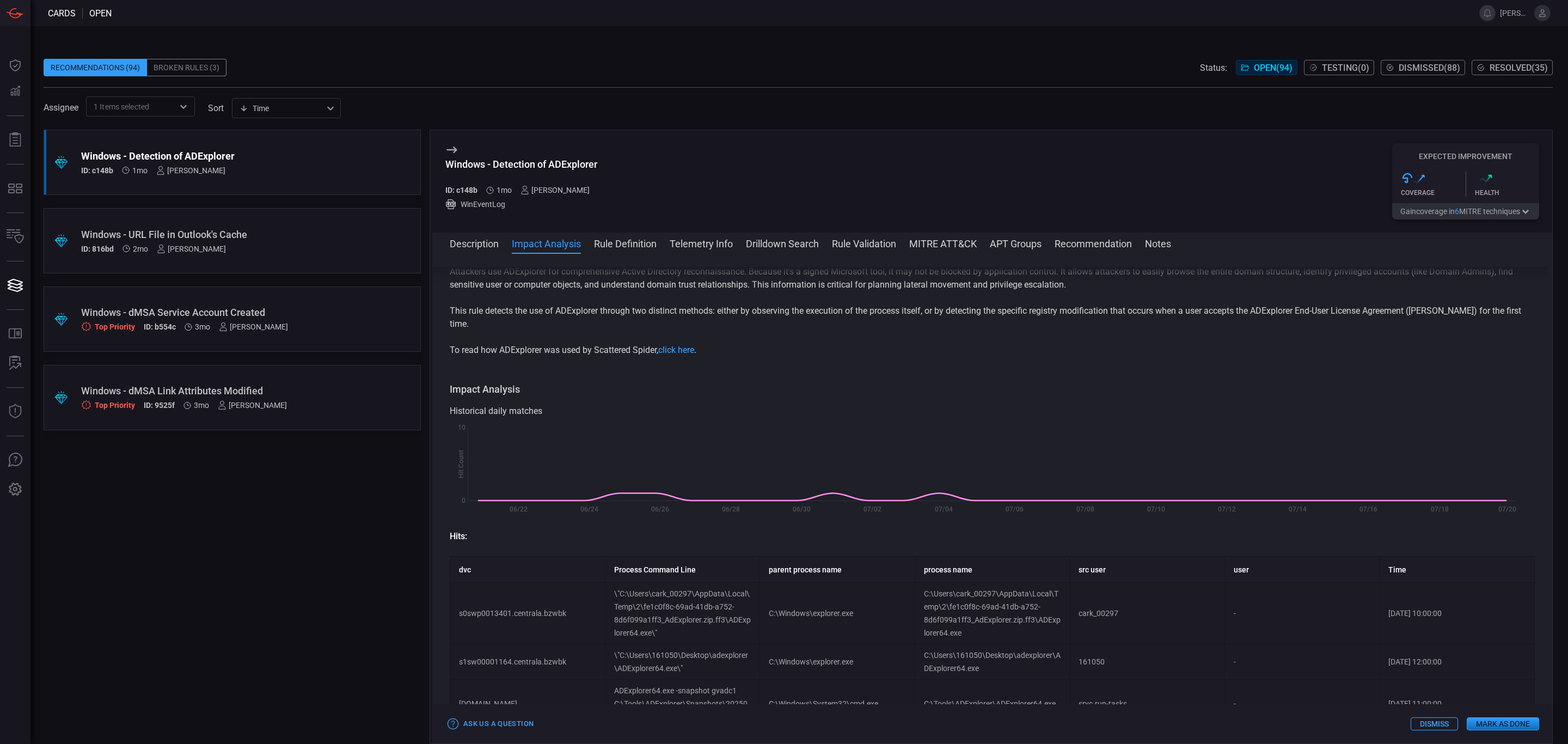
scroll to position [163, 0]
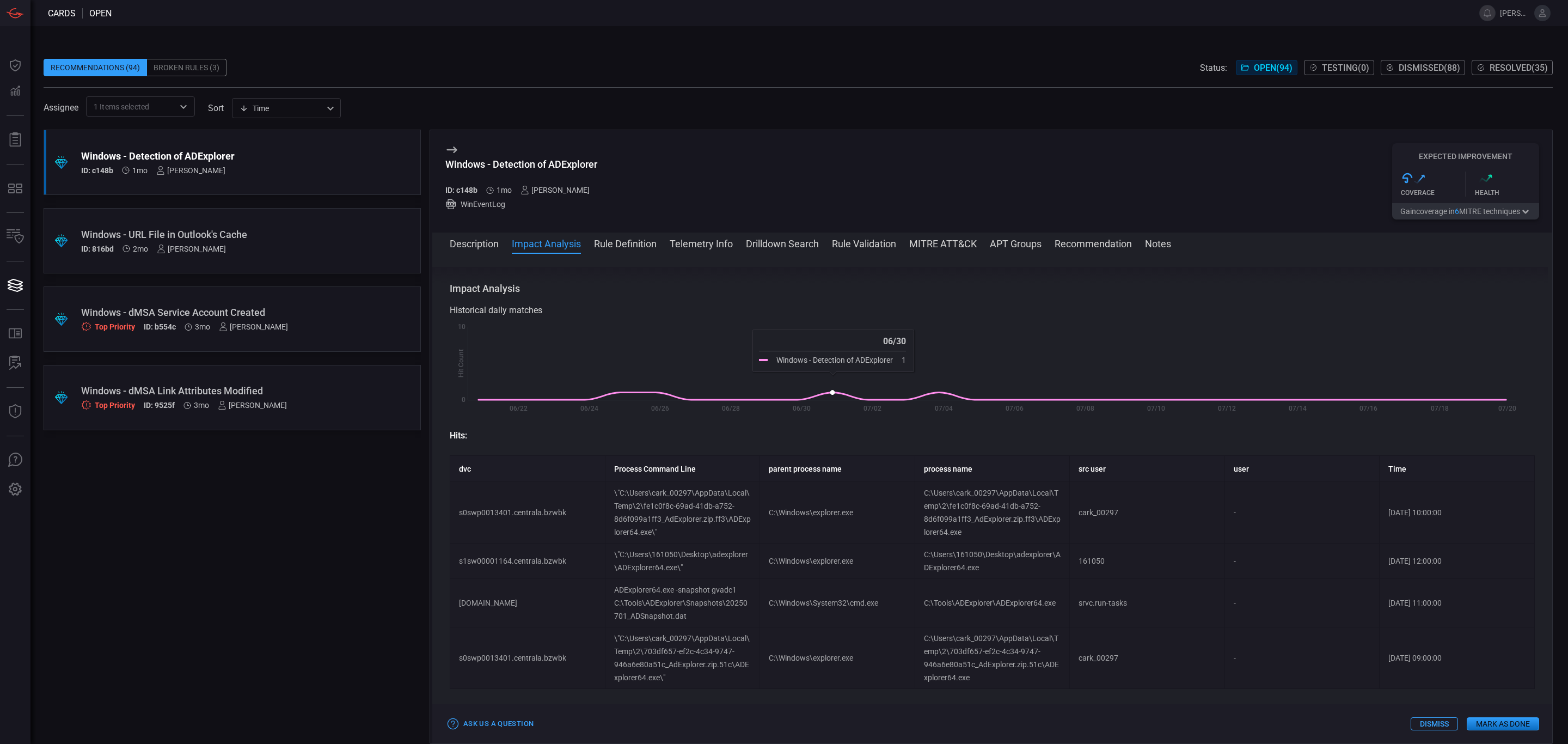
click at [828, 393] on icon at bounding box center [992, 396] width 1027 height 7
click at [836, 393] on icon at bounding box center [992, 396] width 1027 height 7
click at [830, 393] on icon at bounding box center [992, 396] width 1027 height 7
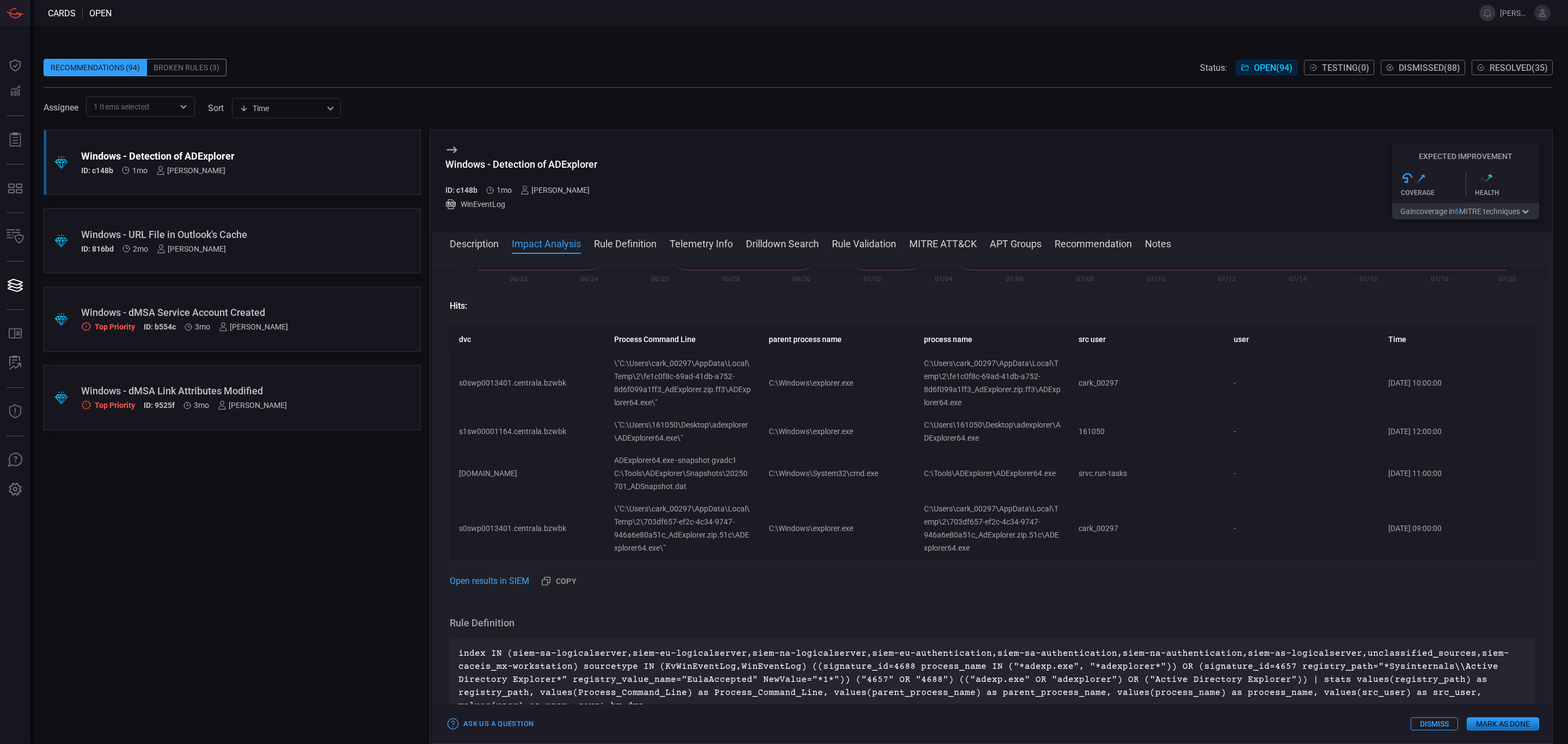
scroll to position [409, 0]
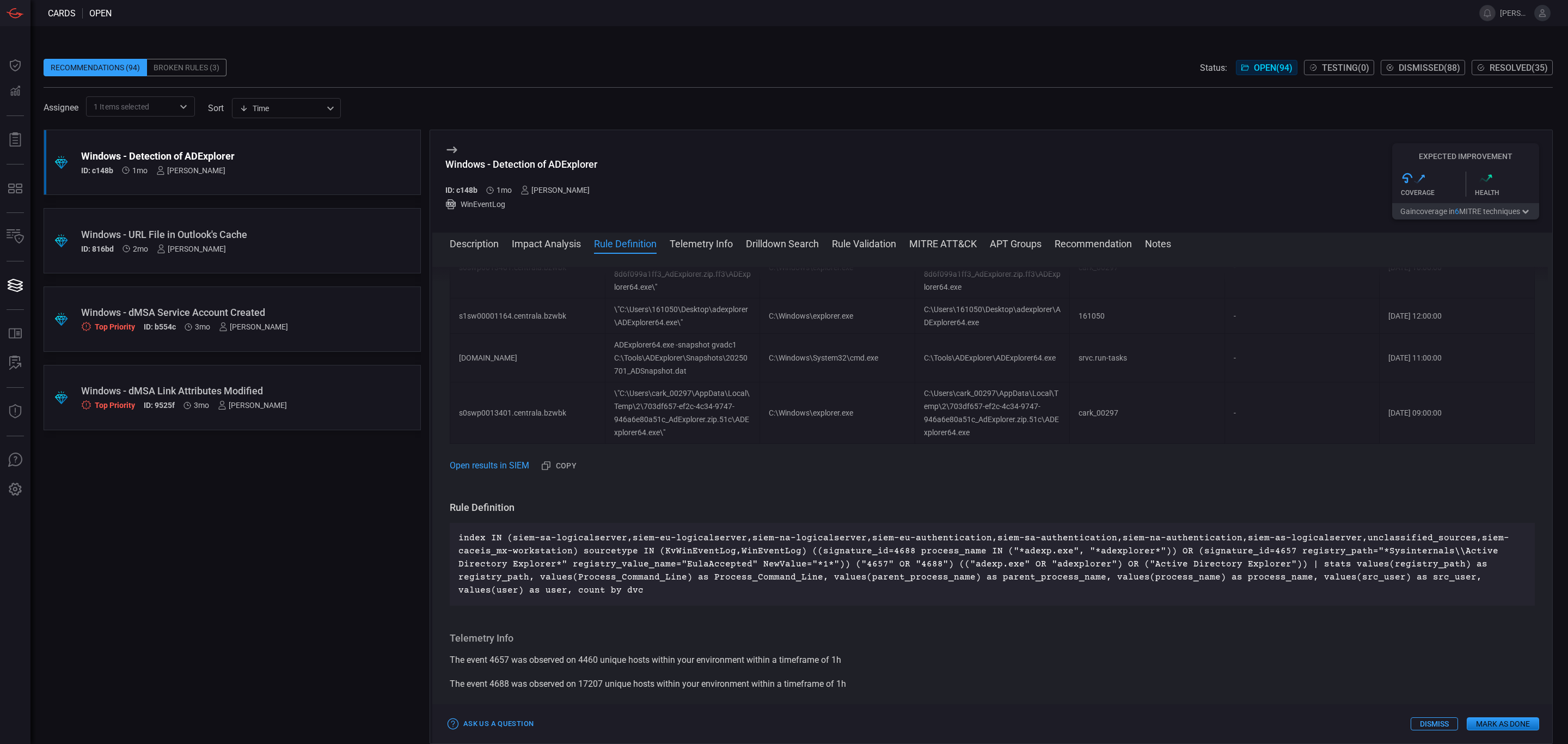
click at [475, 250] on span at bounding box center [992, 258] width 1120 height 18
click at [475, 245] on button "Description" at bounding box center [474, 242] width 49 height 13
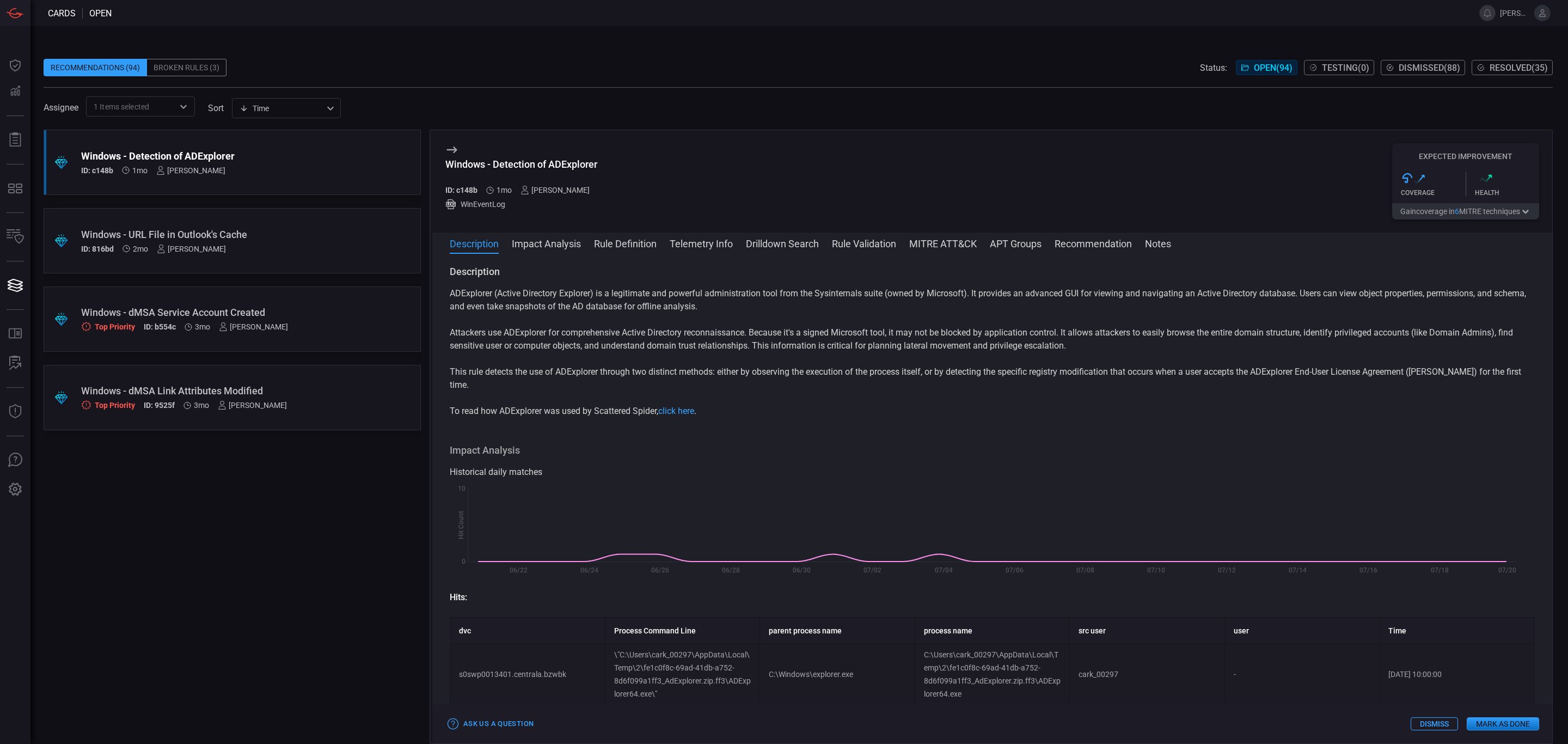
scroll to position [0, 0]
click at [555, 242] on button "Impact Analysis" at bounding box center [547, 242] width 69 height 13
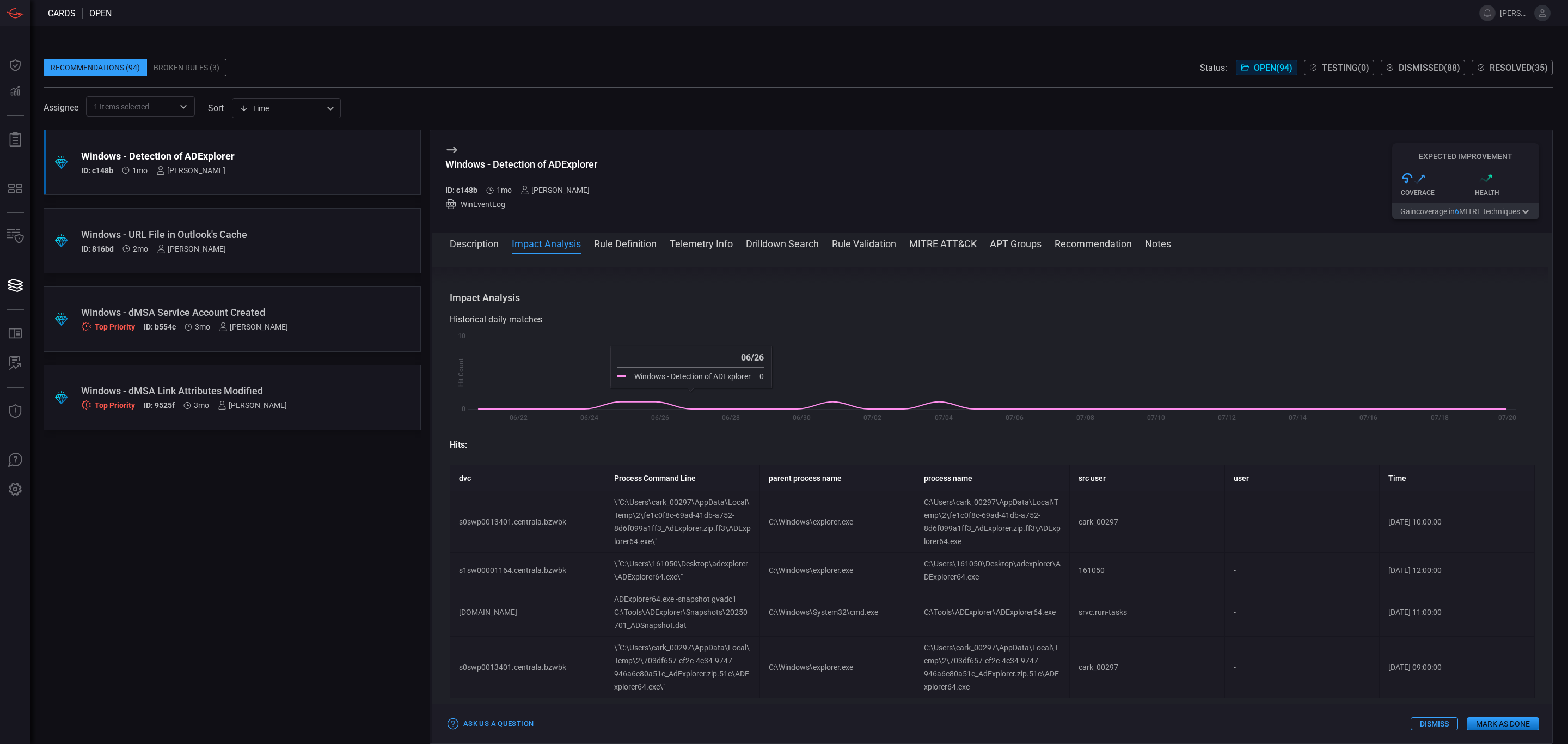
click at [489, 245] on button "Description" at bounding box center [474, 242] width 49 height 13
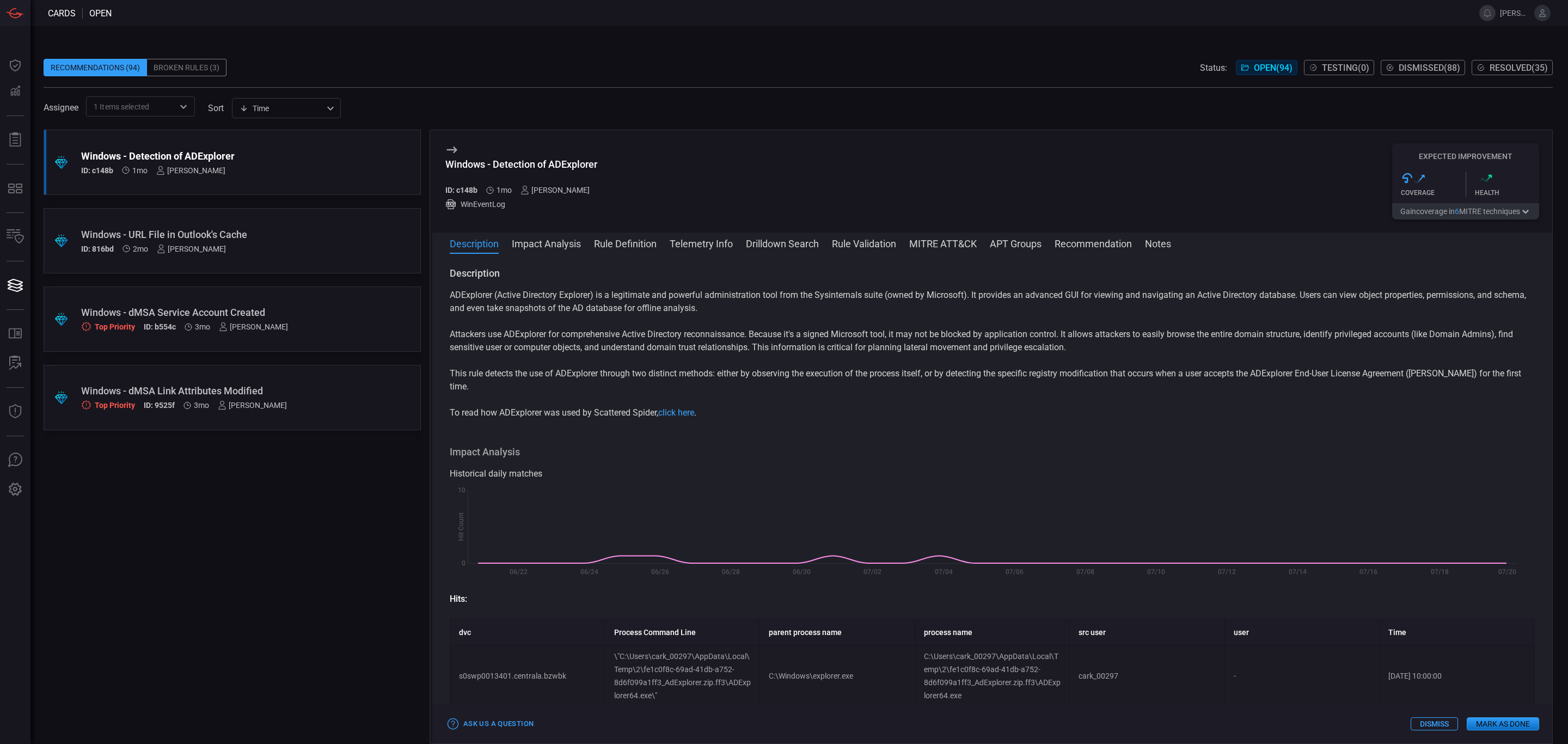
click at [635, 240] on button "Rule Definition" at bounding box center [625, 242] width 63 height 13
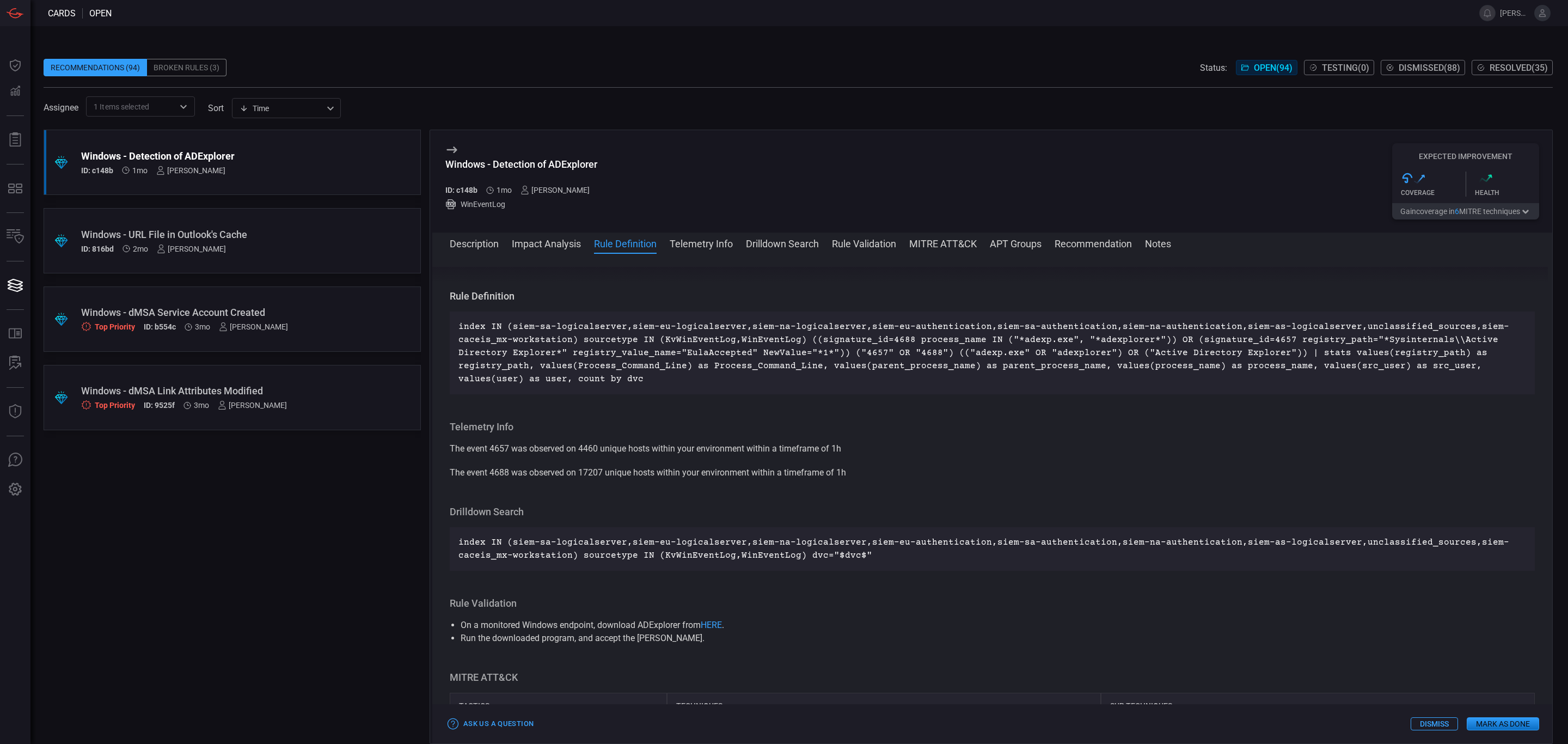
click at [725, 242] on button "Telemetry Info" at bounding box center [701, 242] width 63 height 13
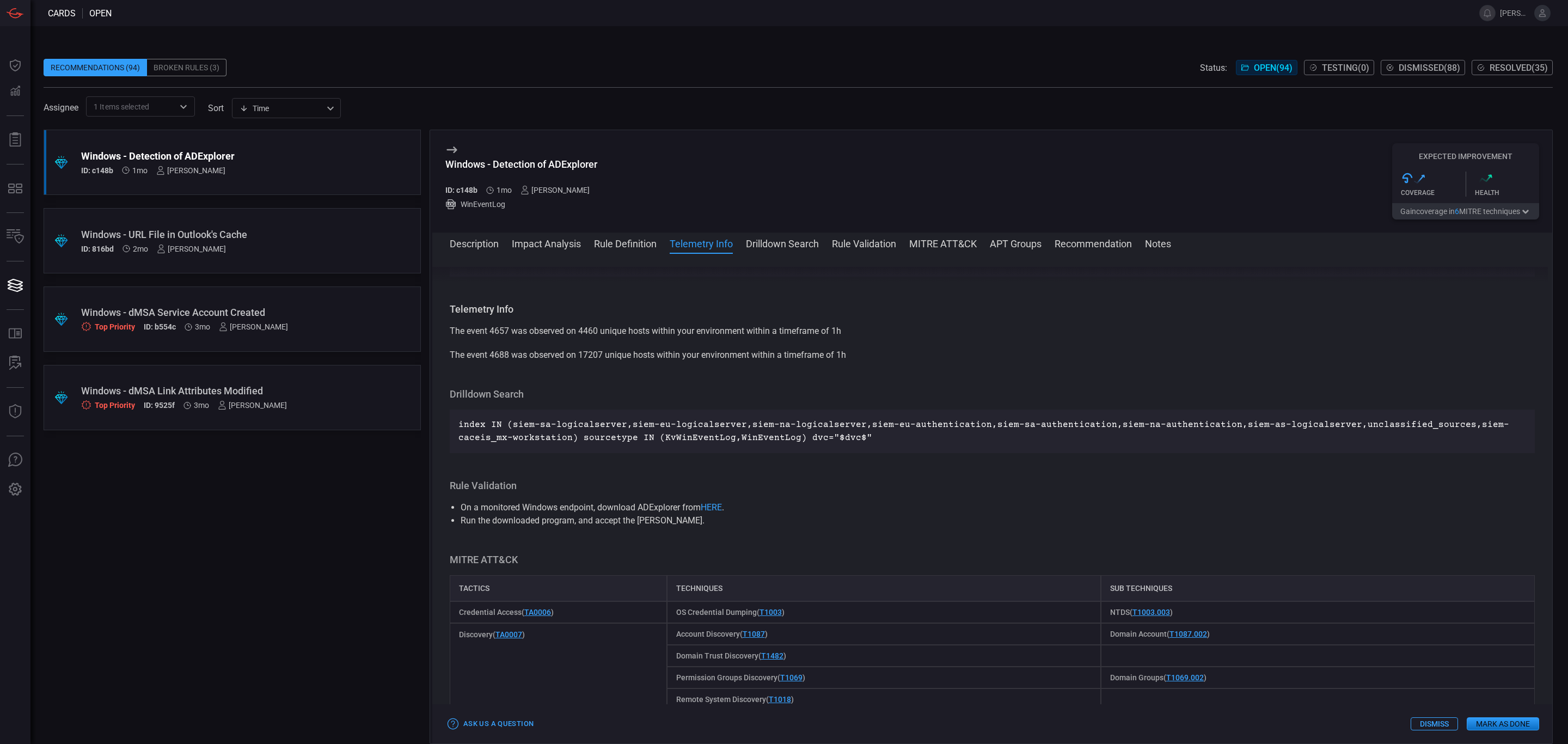
scroll to position [751, 0]
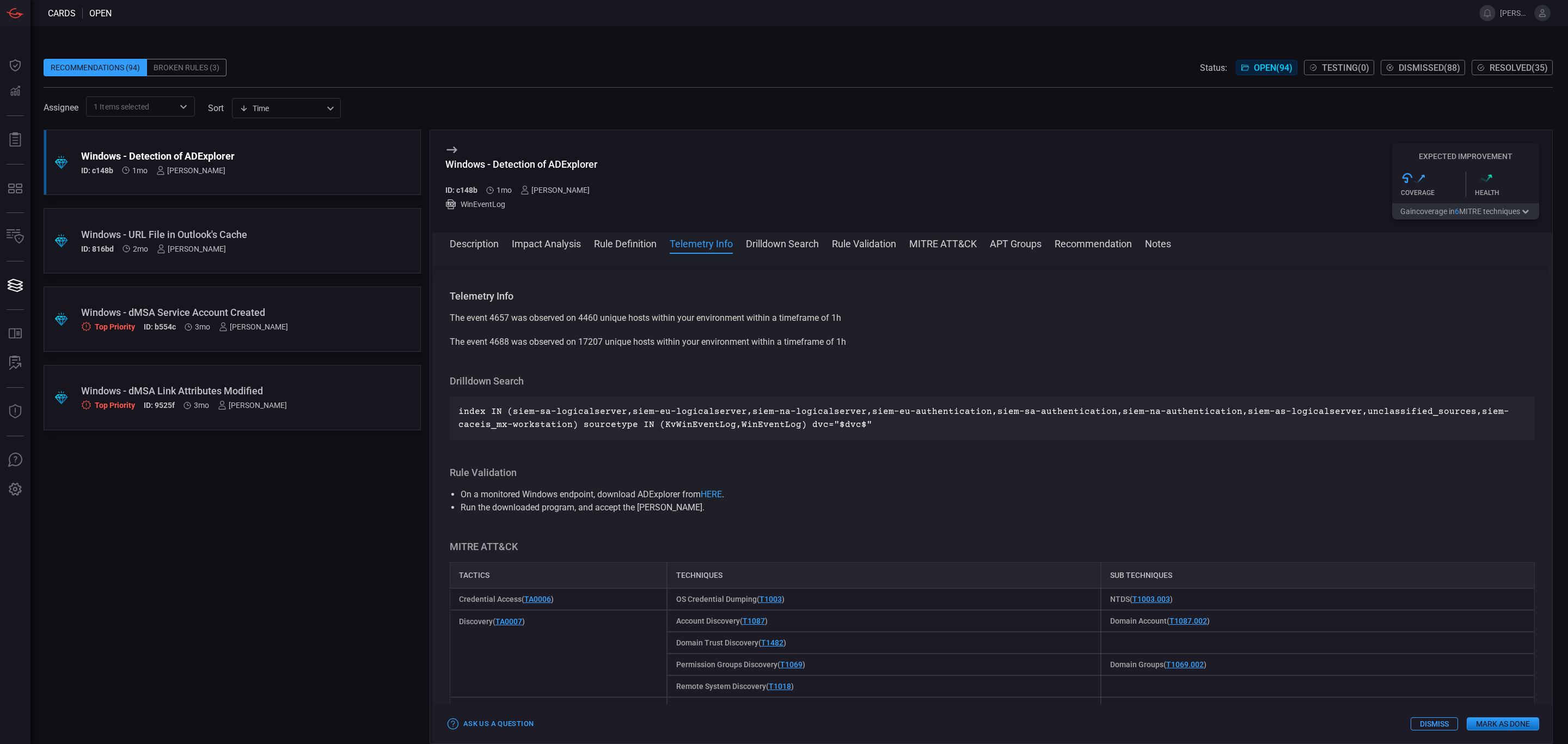
click at [495, 245] on button "Description" at bounding box center [474, 242] width 49 height 13
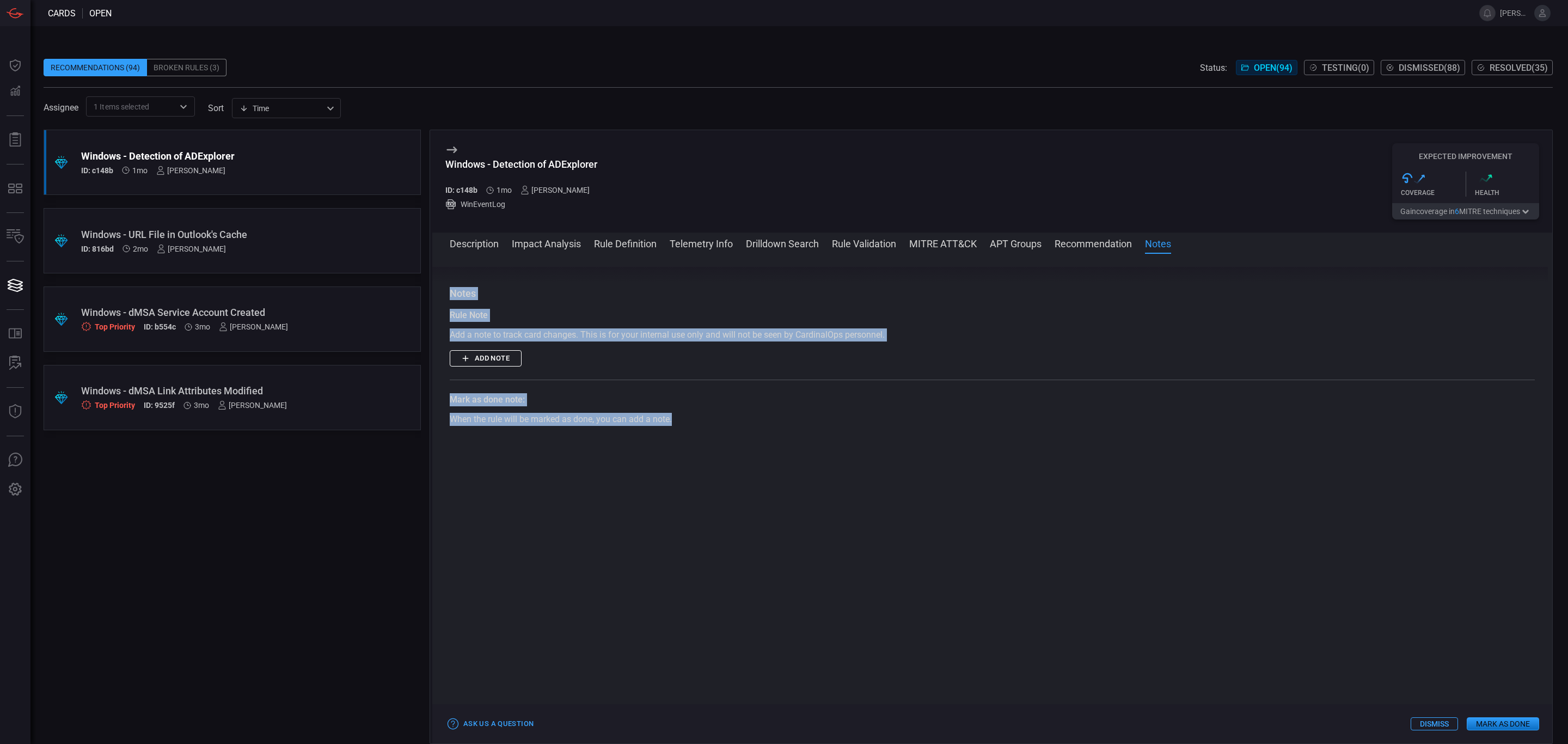
scroll to position [1844, 0]
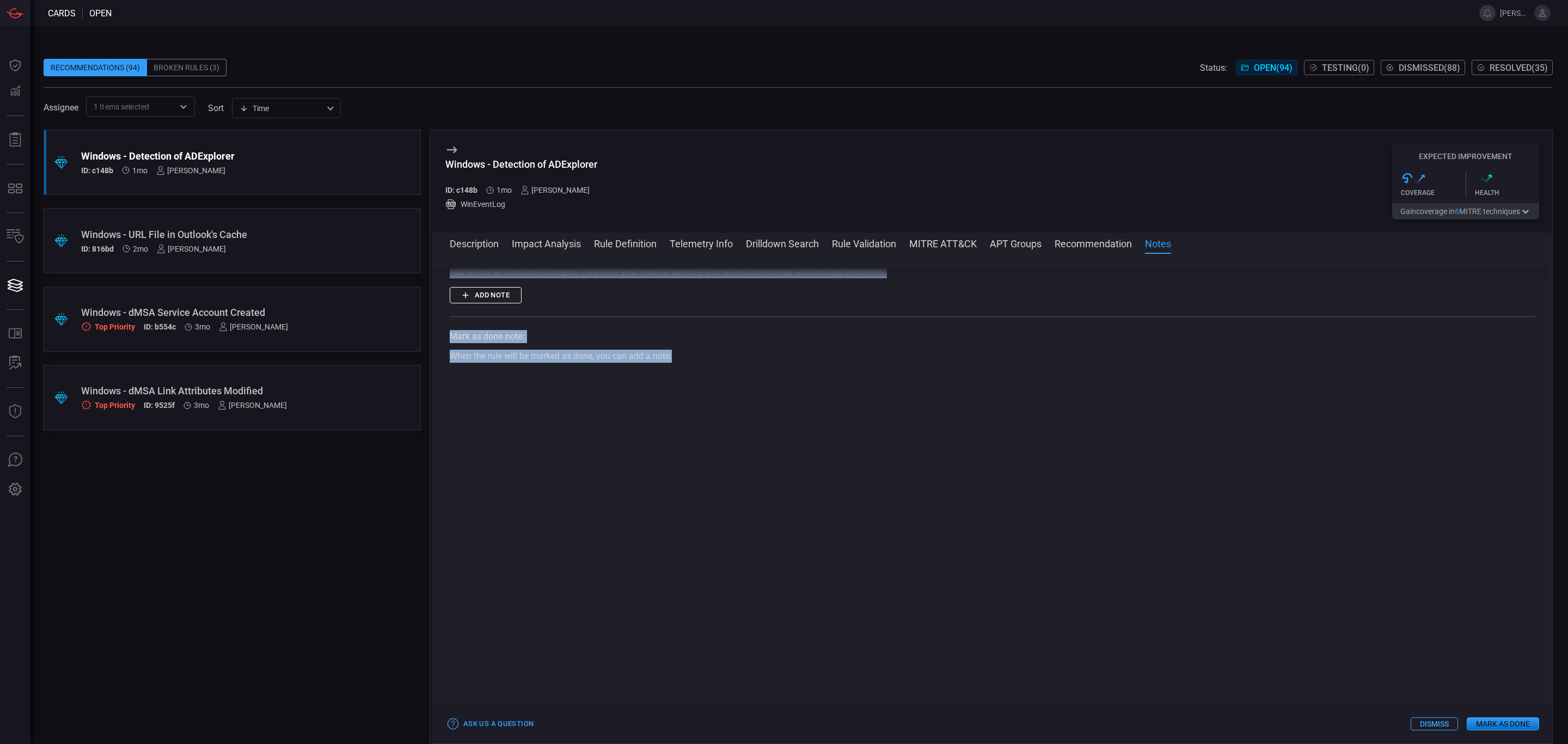
drag, startPoint x: 450, startPoint y: 286, endPoint x: 696, endPoint y: 373, distance: 260.9
click at [701, 376] on div "Description ADExplorer (Active Directory Explorer) is a legitimate and powerful…" at bounding box center [992, 496] width 1120 height 459
copy div "ADExplorer (Active Directory Explorer) is a legitimate and powerful administrat…"
click at [872, 438] on div at bounding box center [992, 561] width 1085 height 344
